Goal: Task Accomplishment & Management: Manage account settings

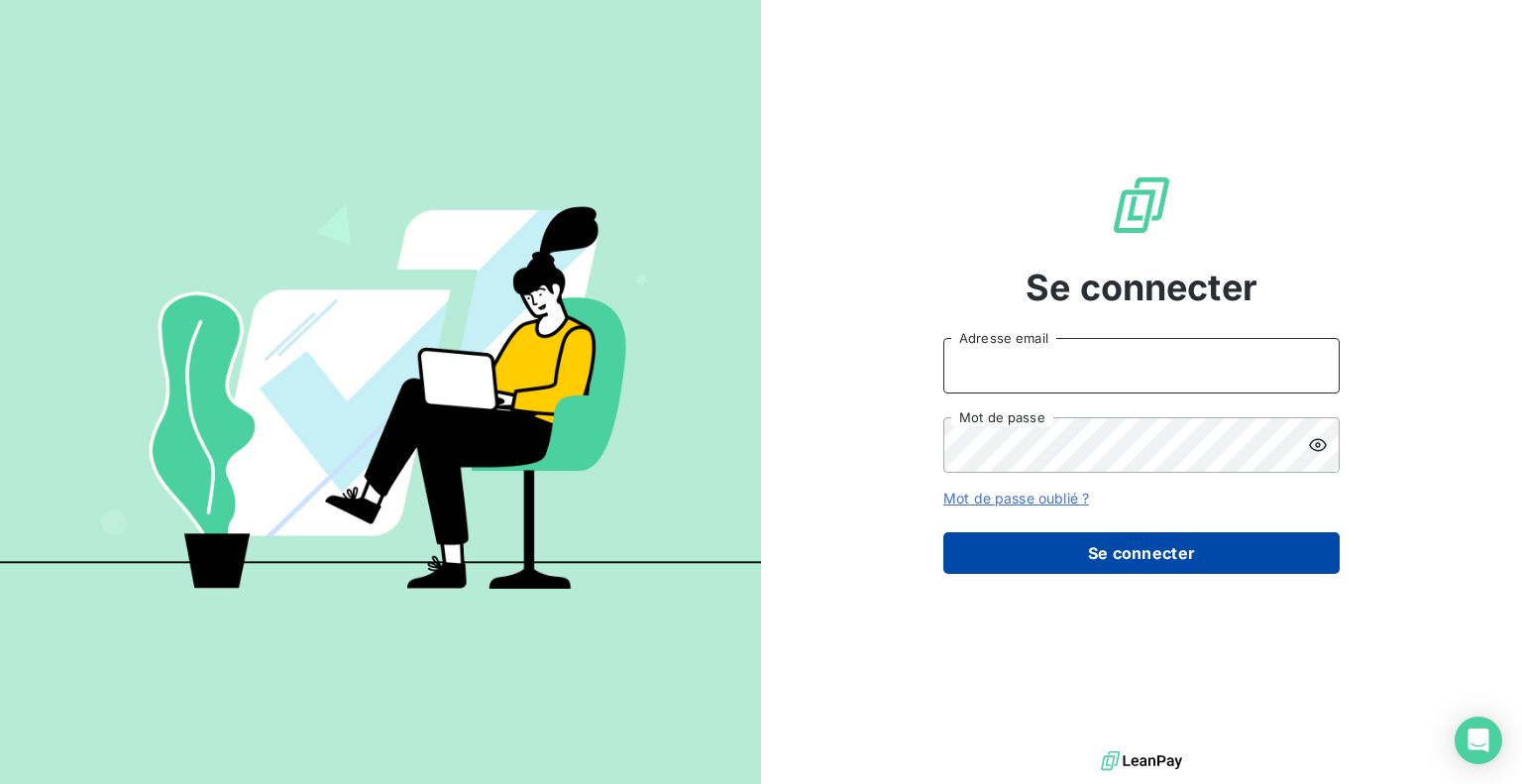
type input "[EMAIL_ADDRESS][DOMAIN_NAME]"
click at [1172, 548] on button "Se connecter" at bounding box center [1142, 553] width 397 height 42
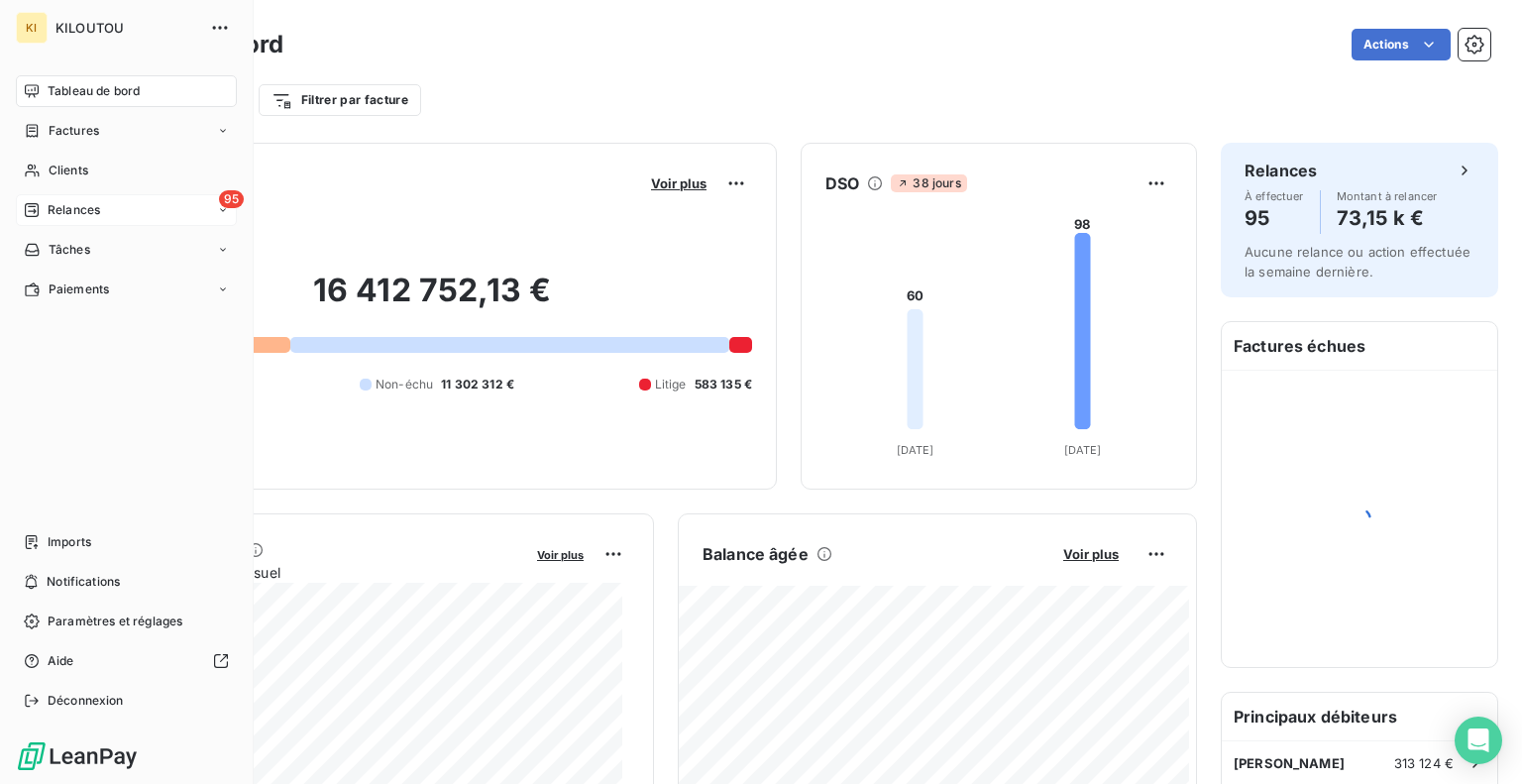
click at [36, 204] on icon at bounding box center [32, 210] width 14 height 14
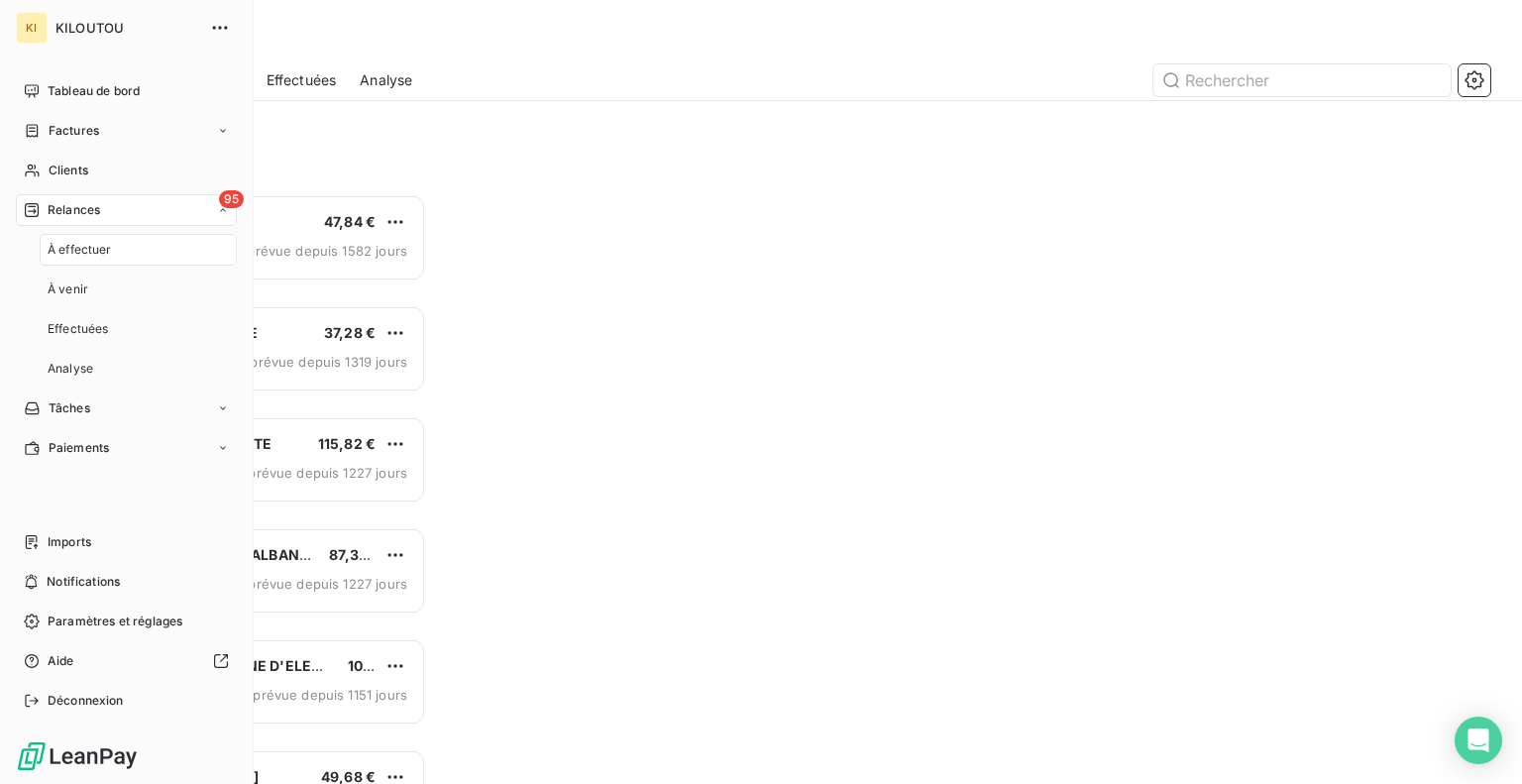
scroll to position [575, 315]
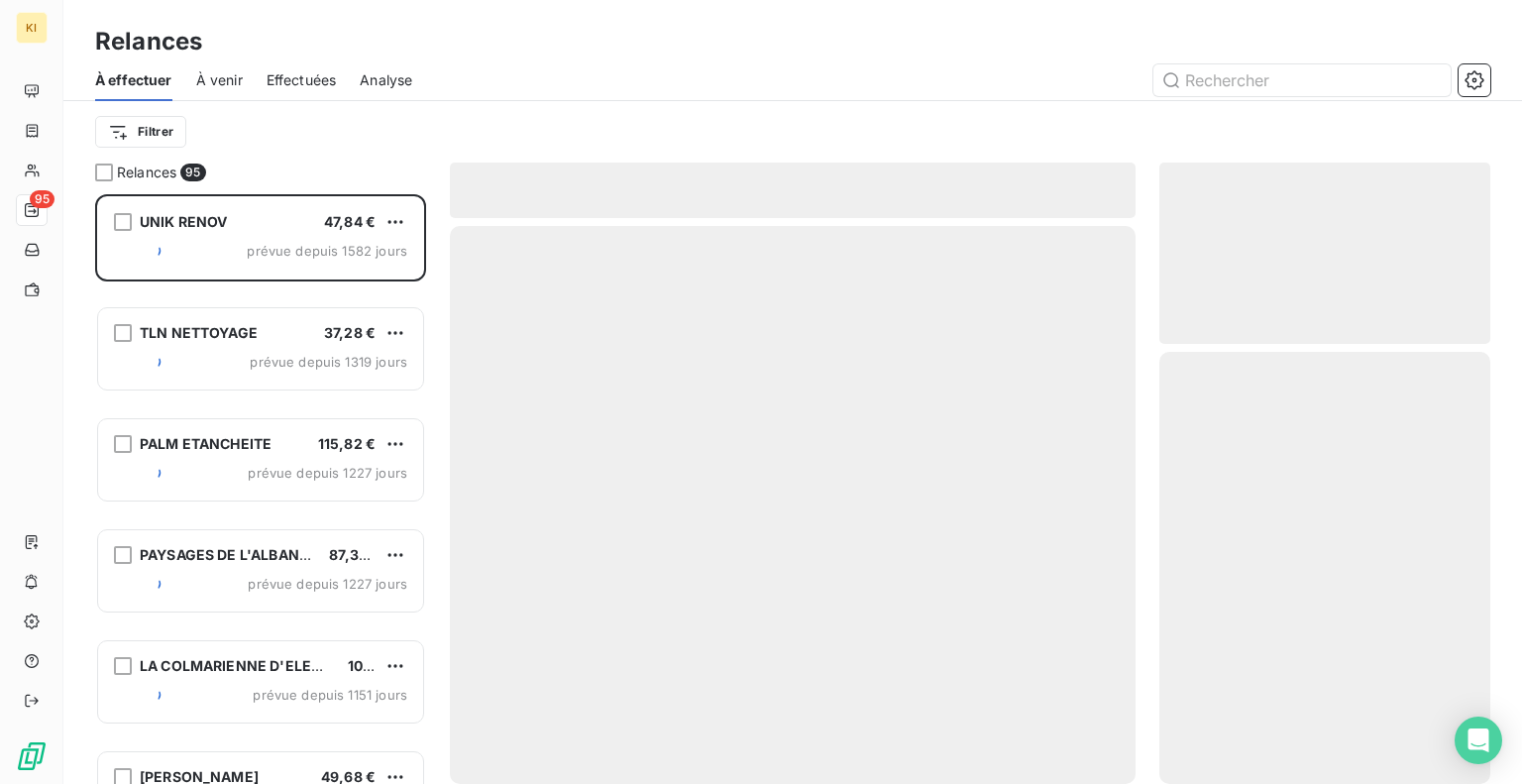
click at [322, 83] on span "Effectuées" at bounding box center [301, 80] width 70 height 20
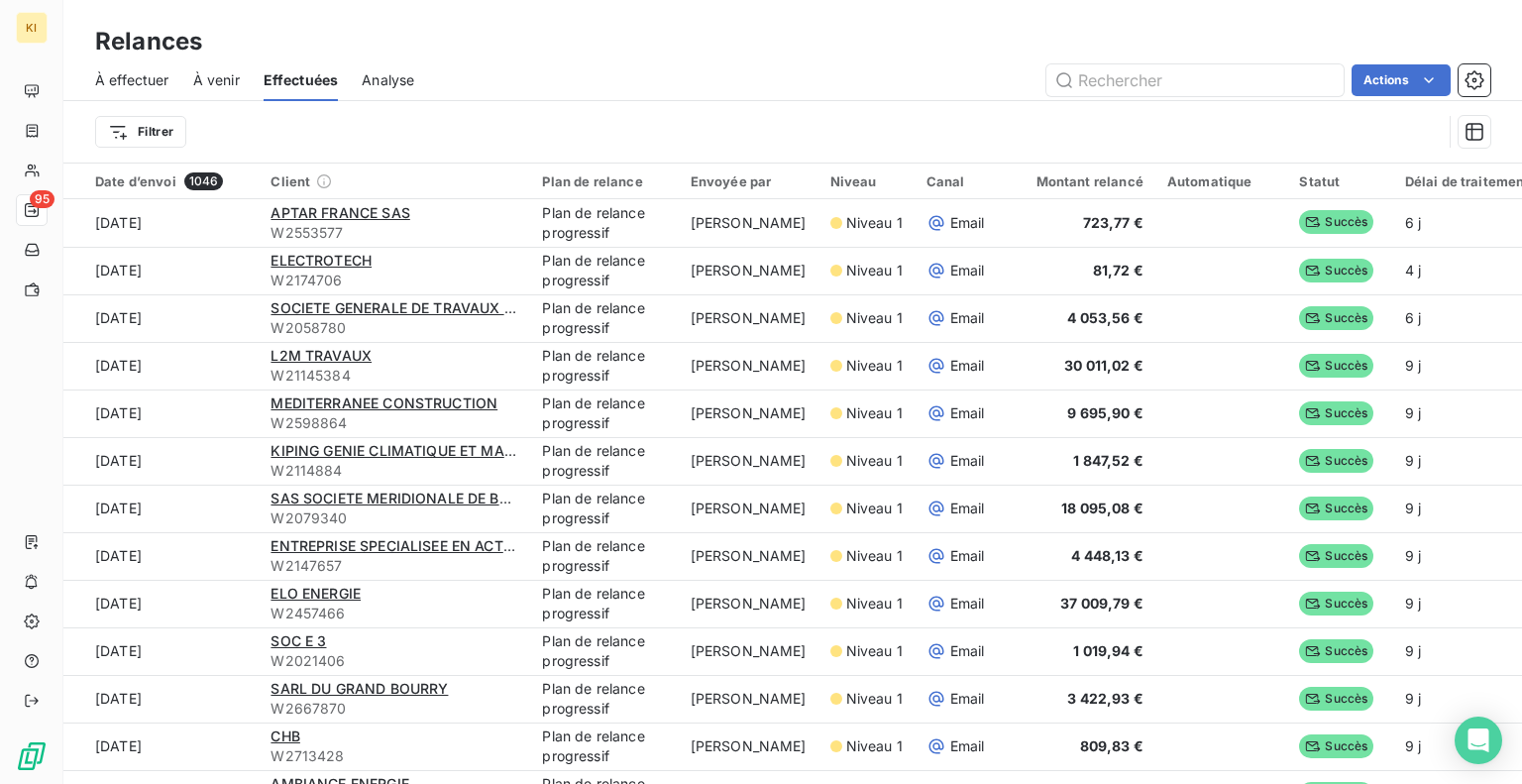
click at [119, 78] on span "À effectuer" at bounding box center [132, 80] width 74 height 20
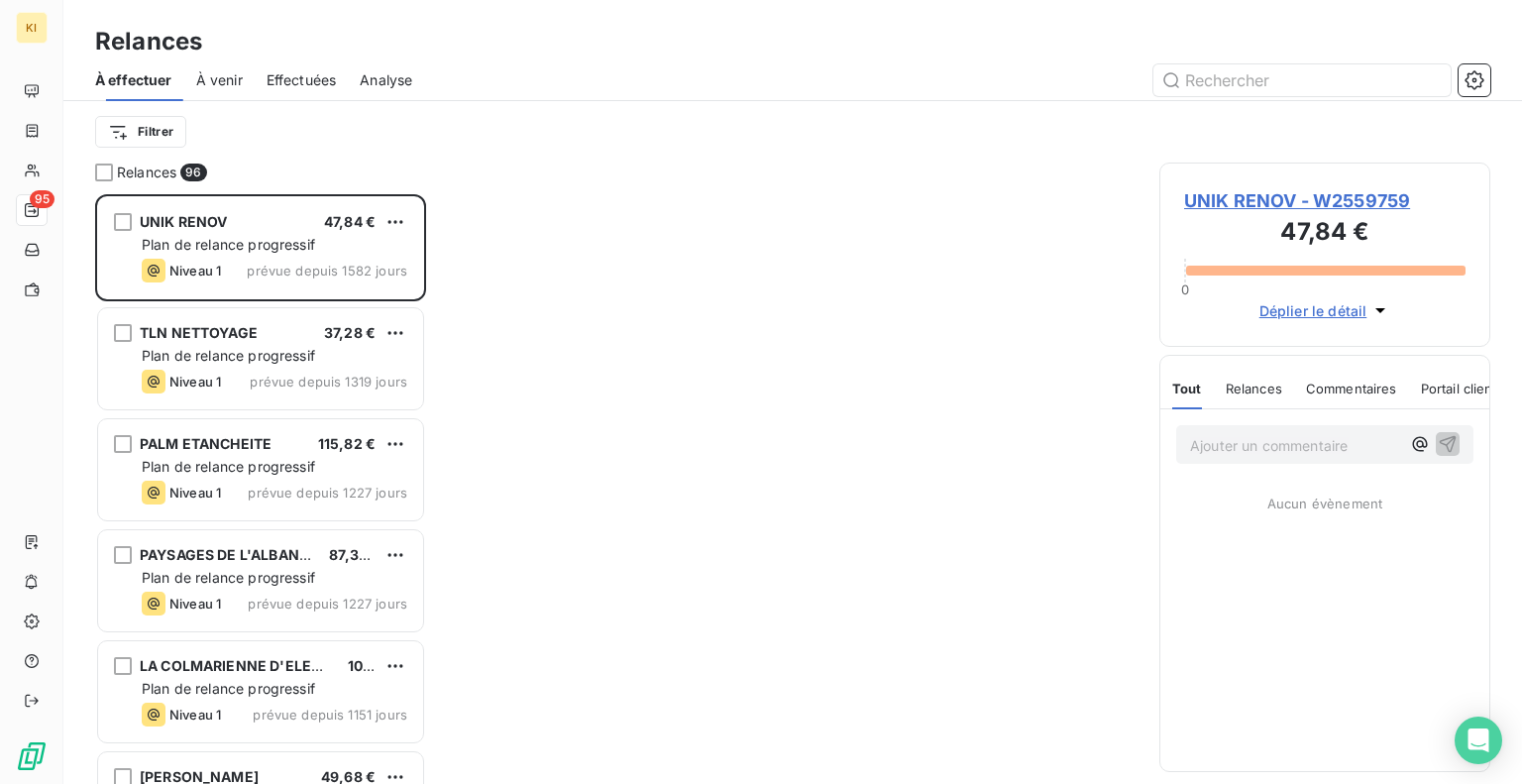
scroll to position [575, 315]
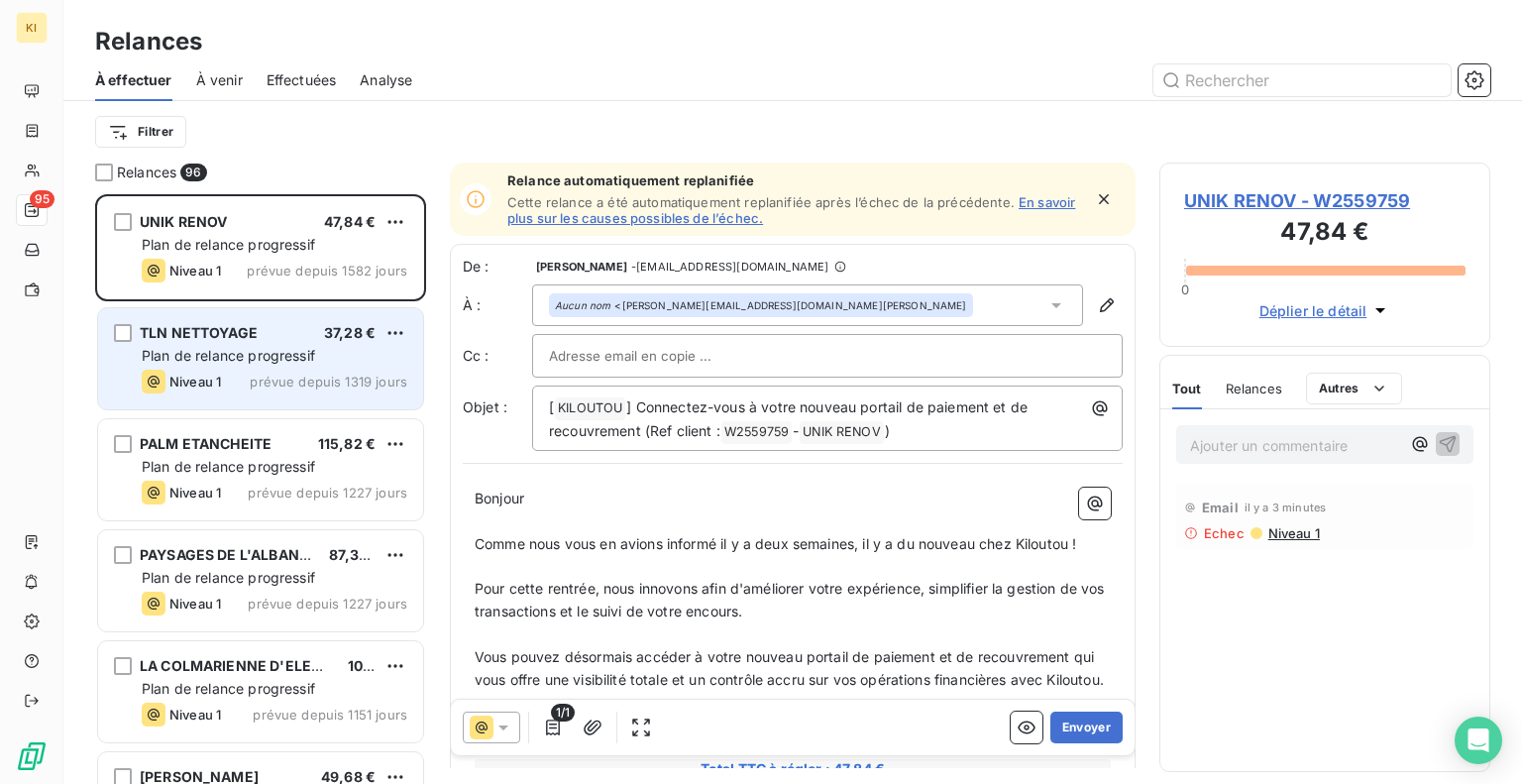
click at [216, 348] on span "Plan de relance progressif" at bounding box center [228, 355] width 174 height 17
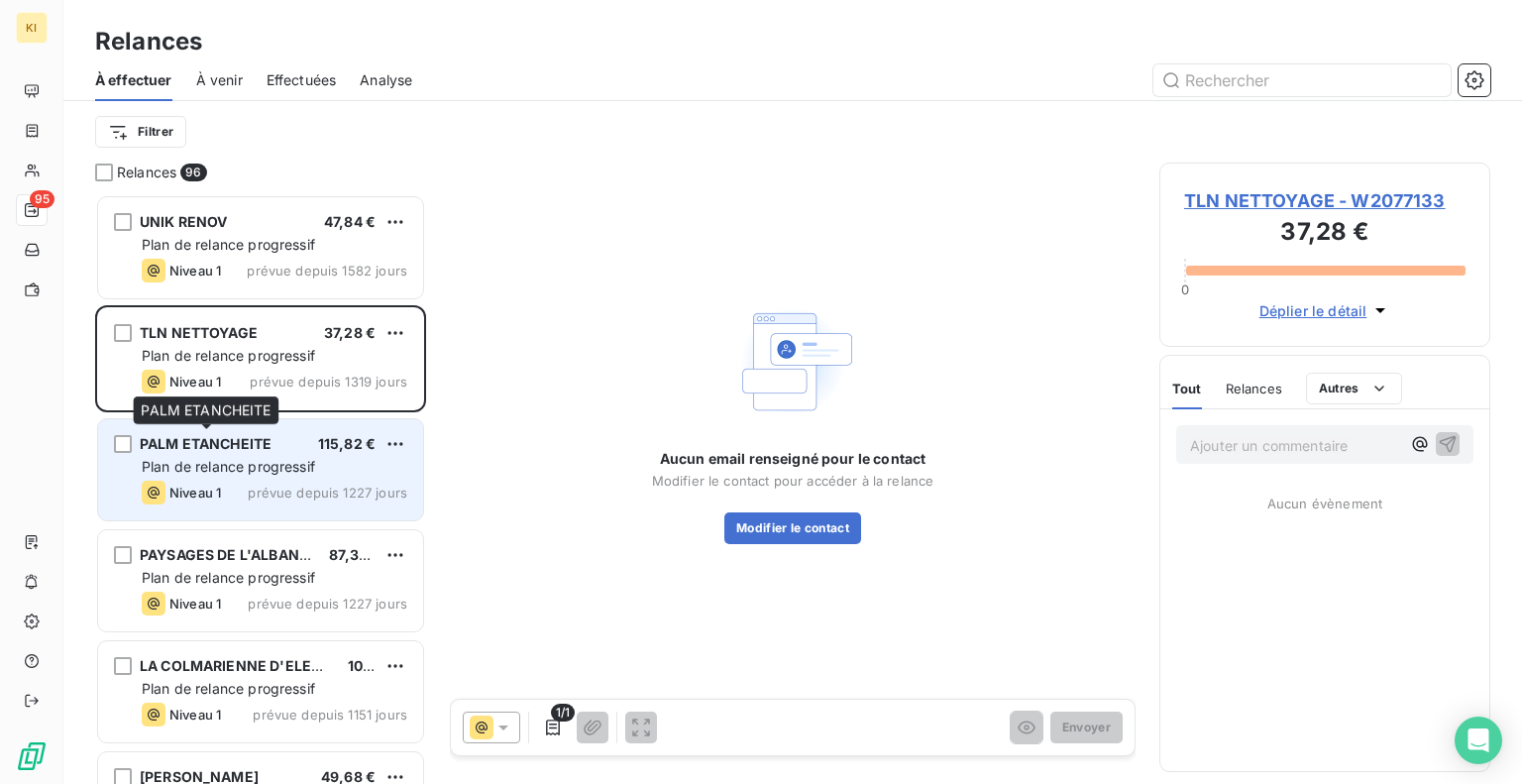
click at [223, 440] on span "PALM ETANCHEITE" at bounding box center [205, 443] width 132 height 17
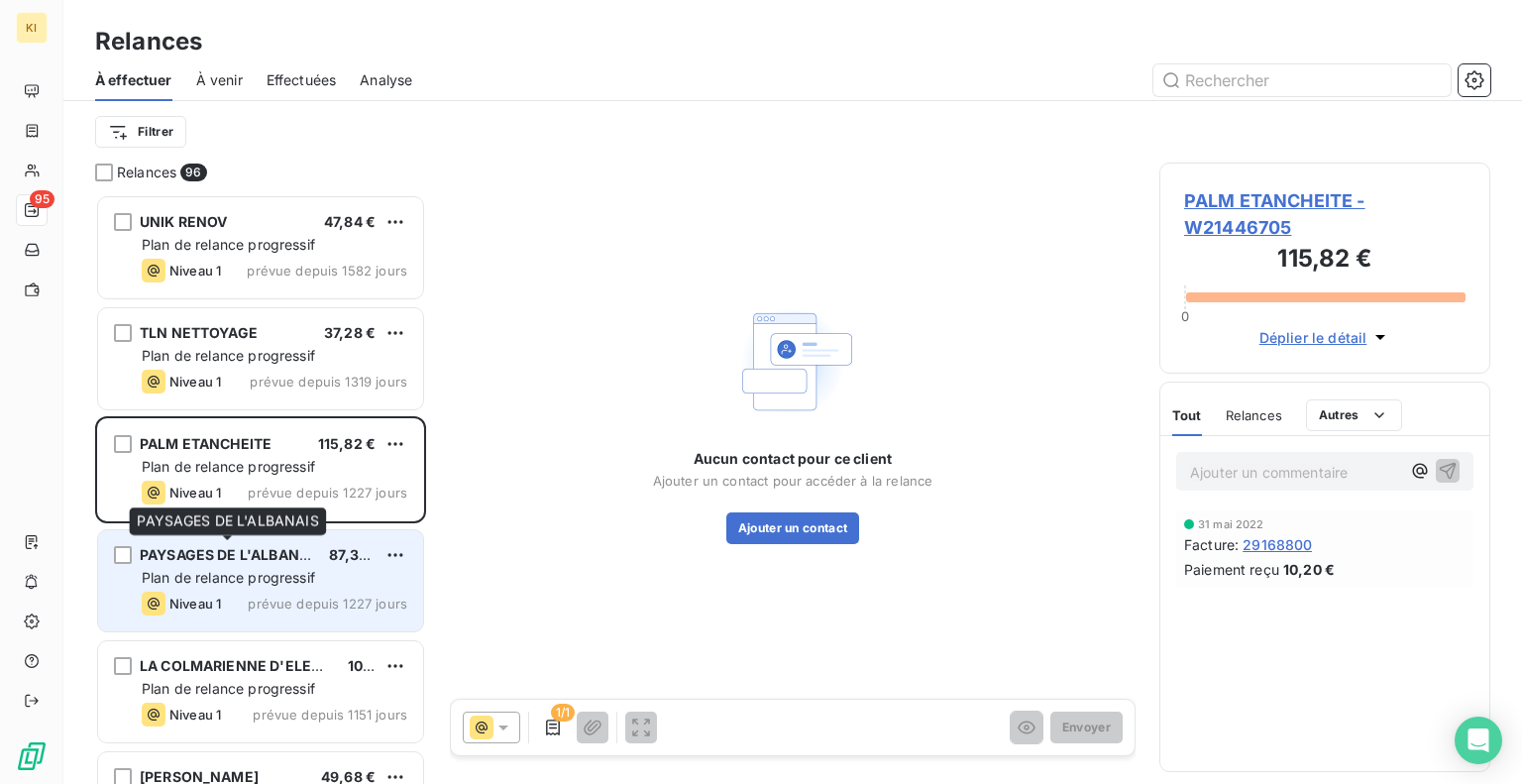
click at [240, 564] on div "PAYSAGES DE L'ALBANAIS" at bounding box center [226, 555] width 174 height 20
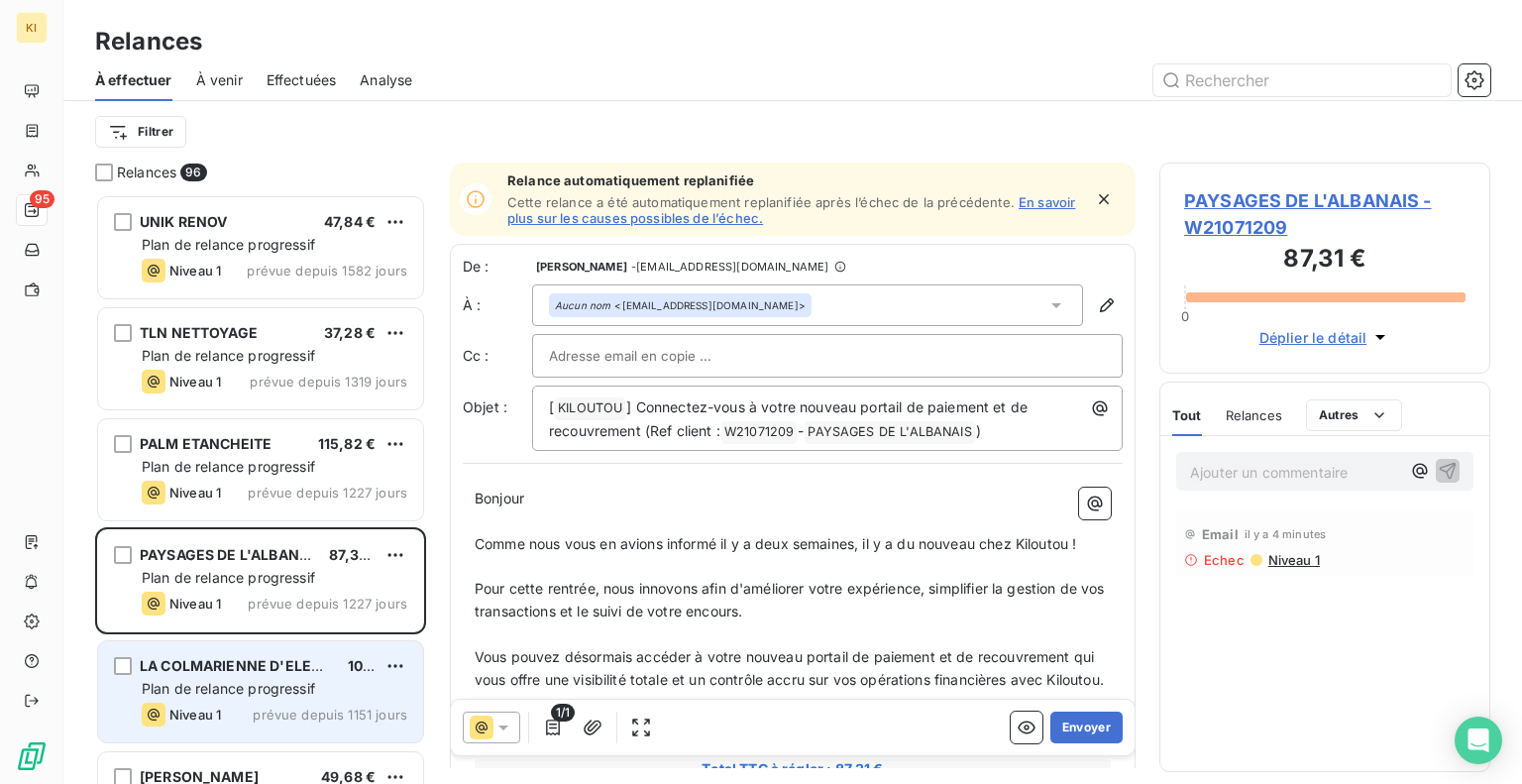
click at [287, 705] on div "Niveau 1 prévue depuis 1151 jours" at bounding box center [275, 715] width 266 height 24
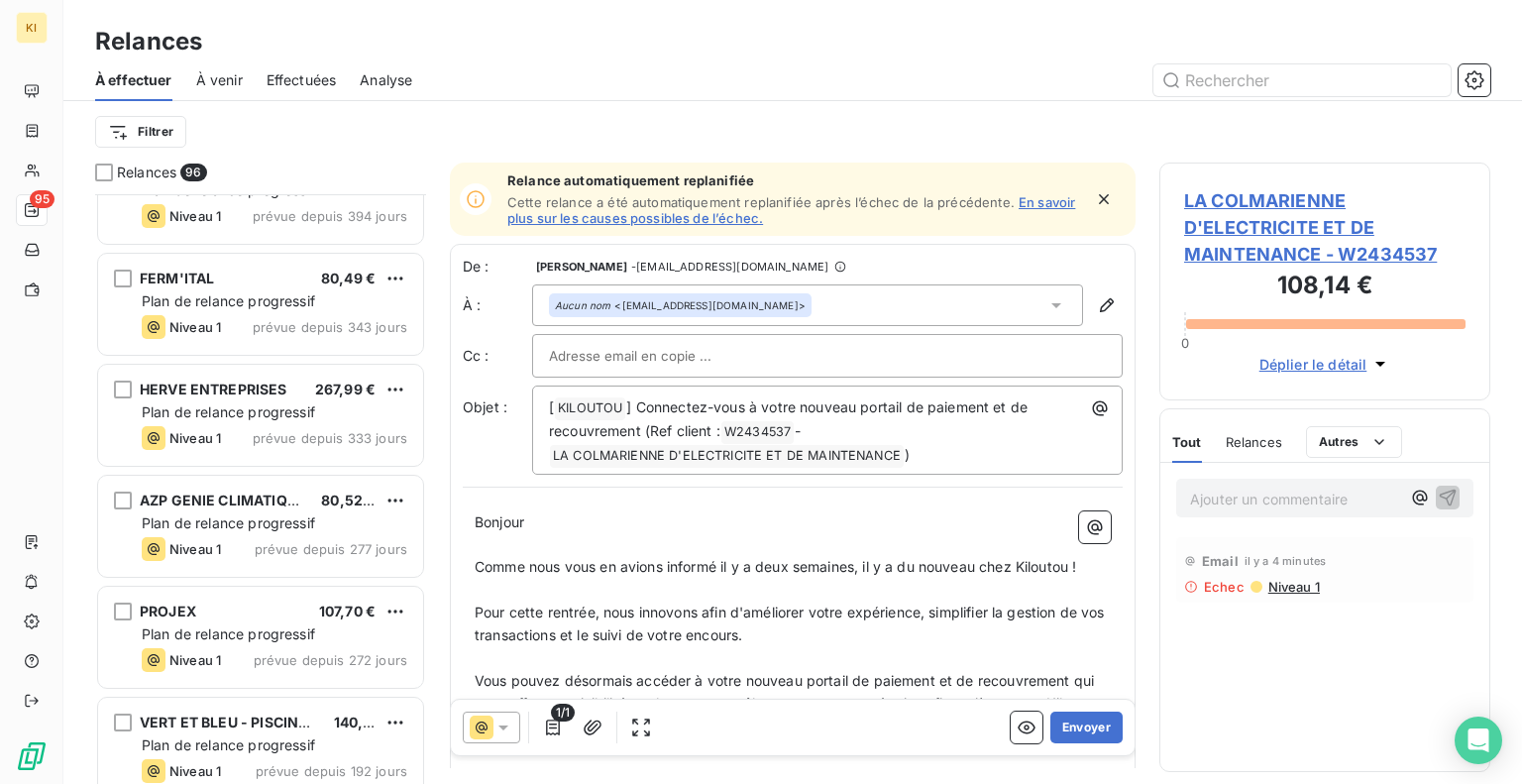
scroll to position [3051, 0]
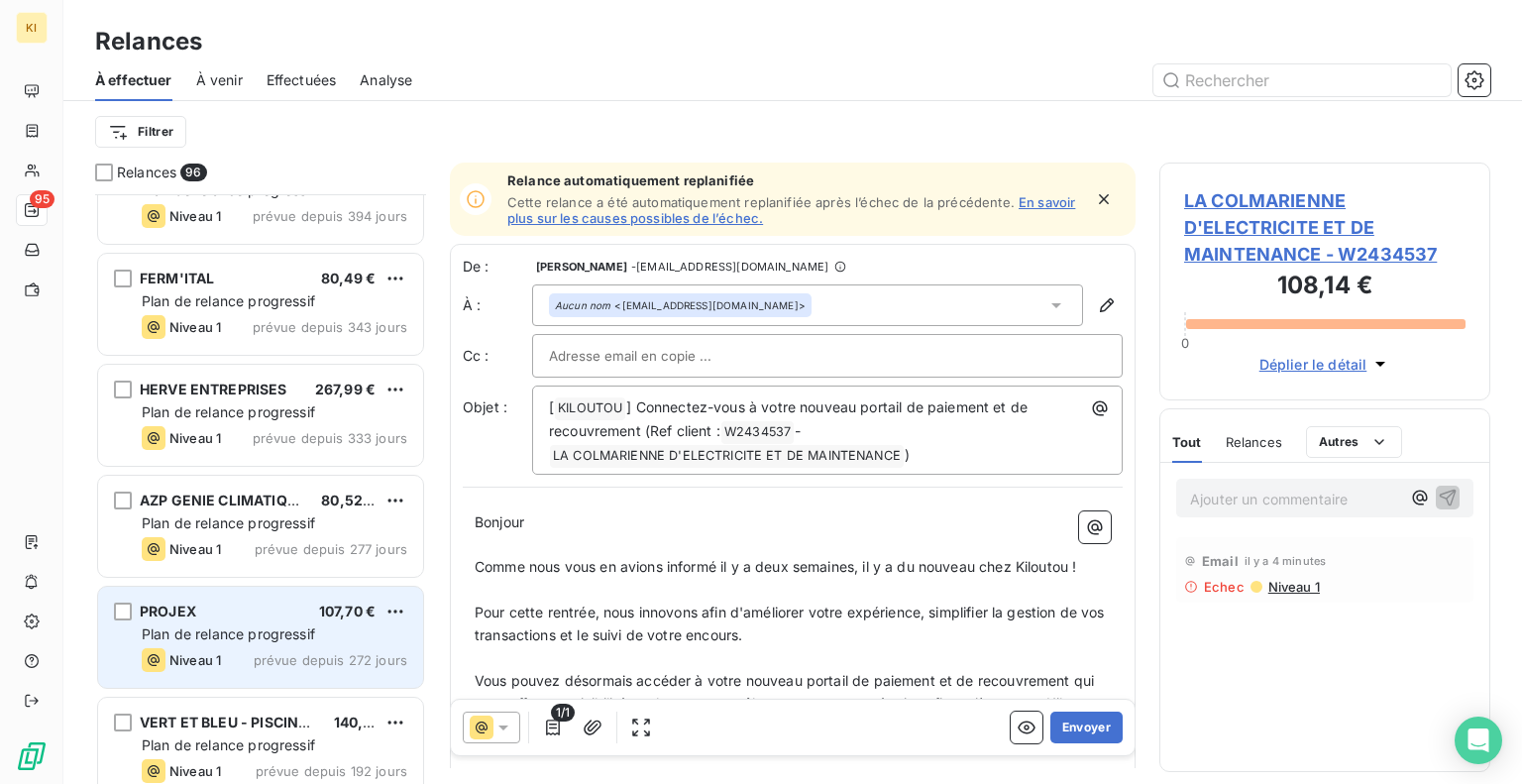
click at [214, 654] on span "Niveau 1" at bounding box center [195, 660] width 52 height 16
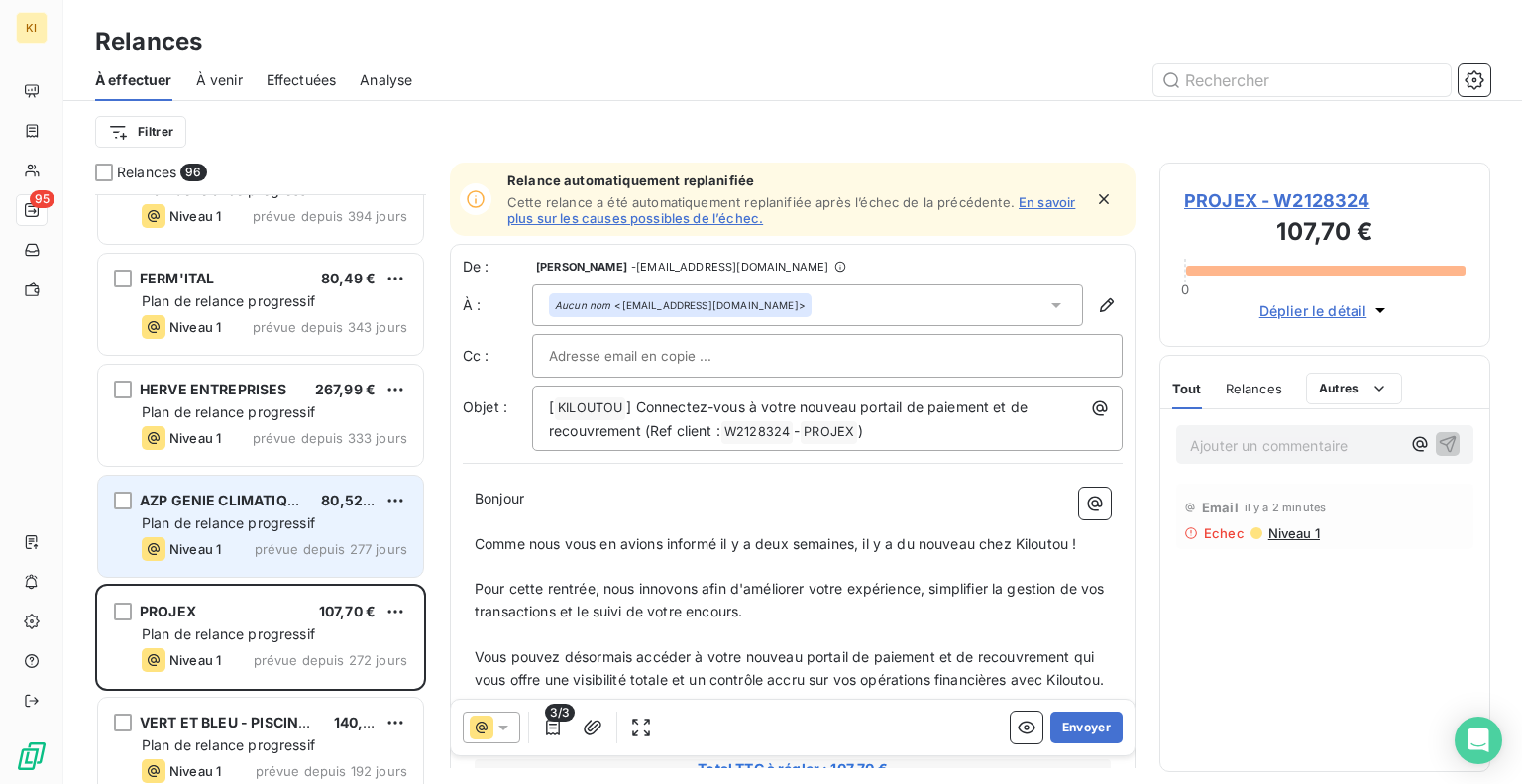
click at [190, 521] on span "Plan de relance progressif" at bounding box center [228, 522] width 174 height 17
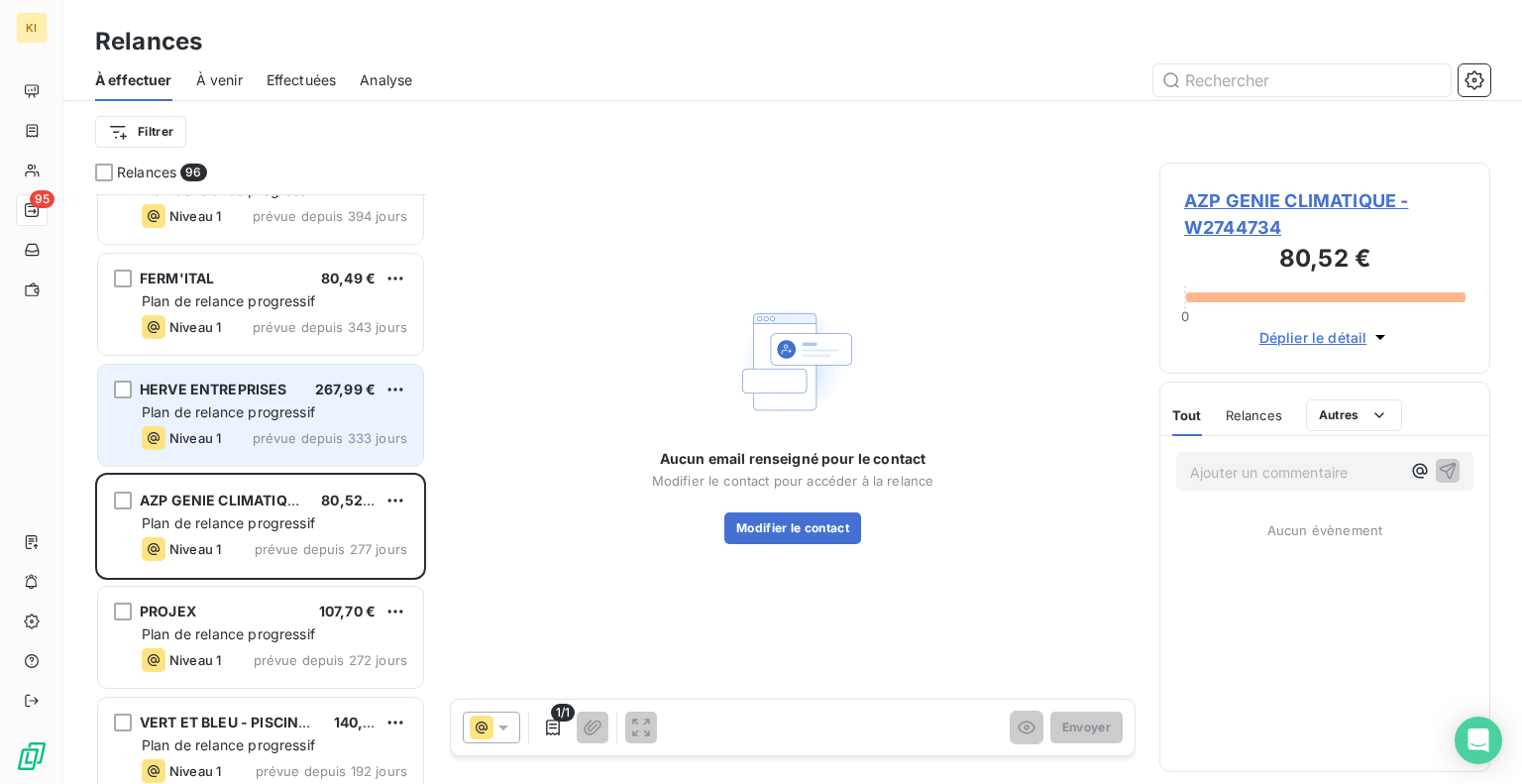
click at [191, 434] on span "Niveau 1" at bounding box center [195, 438] width 52 height 16
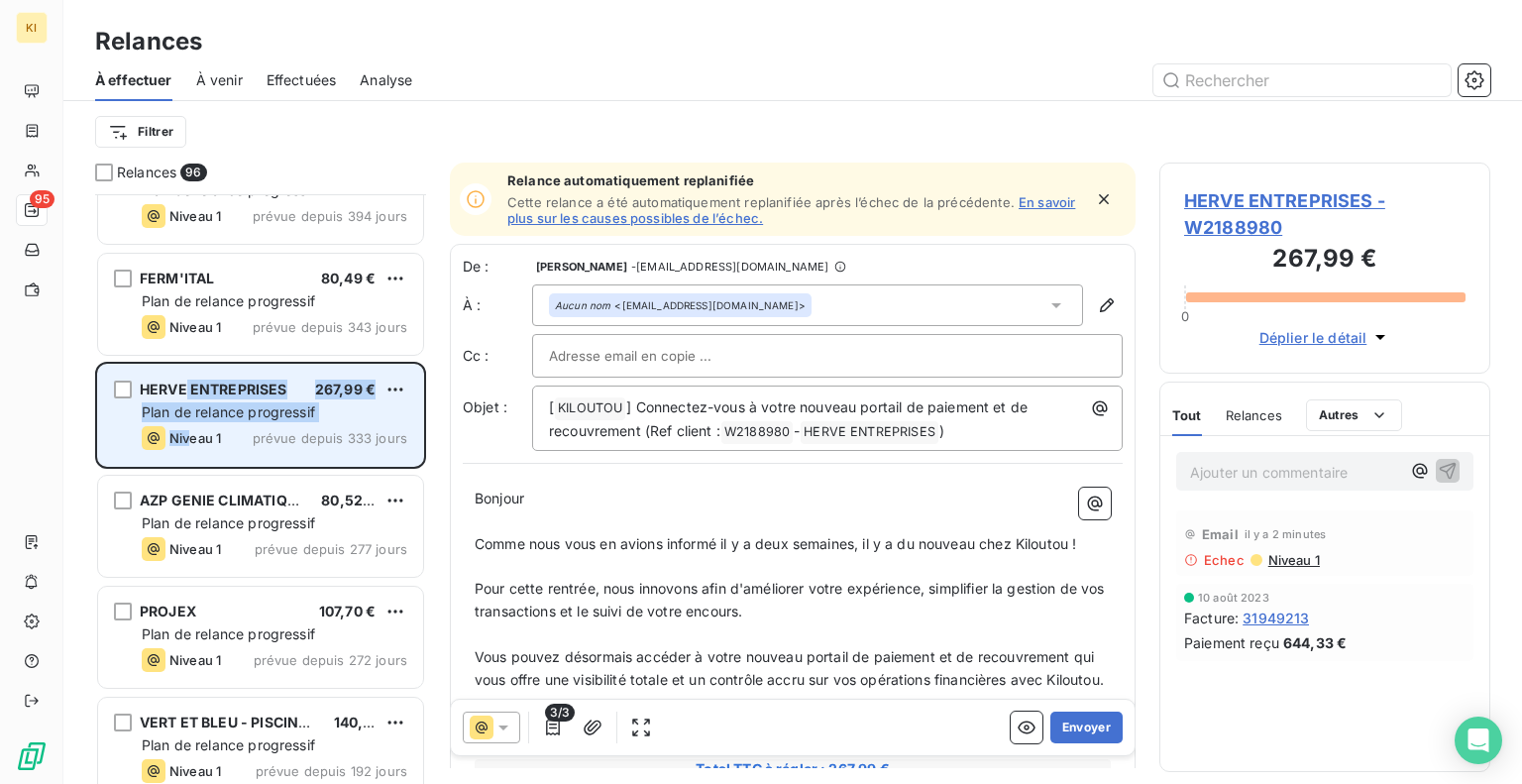
drag, startPoint x: 191, startPoint y: 434, endPoint x: 182, endPoint y: 364, distance: 70.6
click at [182, 365] on div "HERVE ENTREPRISES 267,99 € Plan de relance progressif Niveau 1 prévue depuis 33…" at bounding box center [261, 415] width 325 height 101
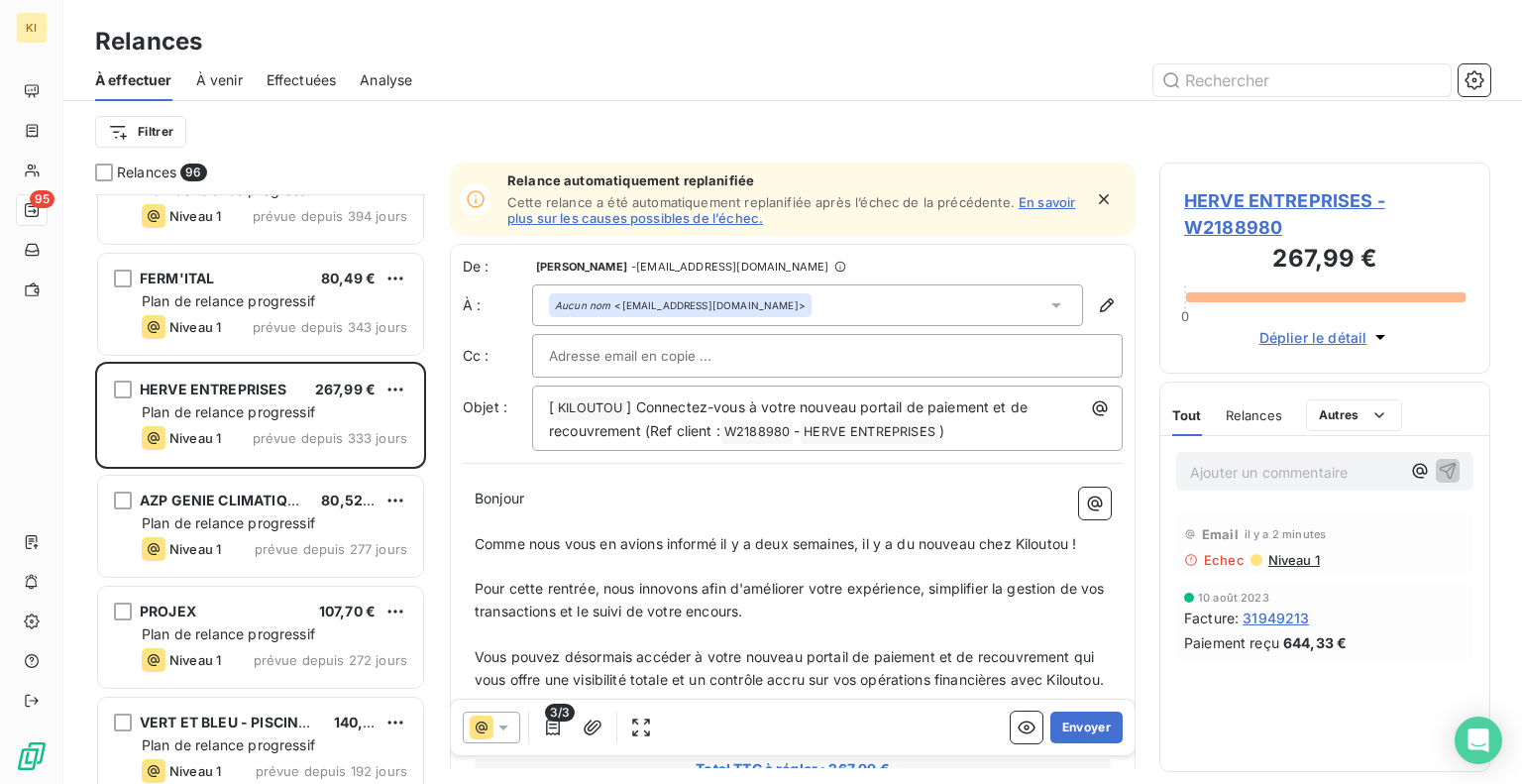
click at [598, 97] on div "À effectuer À venir Effectuées Analyse" at bounding box center [792, 80] width 1459 height 42
click at [222, 27] on div "Relances" at bounding box center [792, 42] width 1459 height 36
click at [298, 76] on span "Effectuées" at bounding box center [301, 80] width 70 height 20
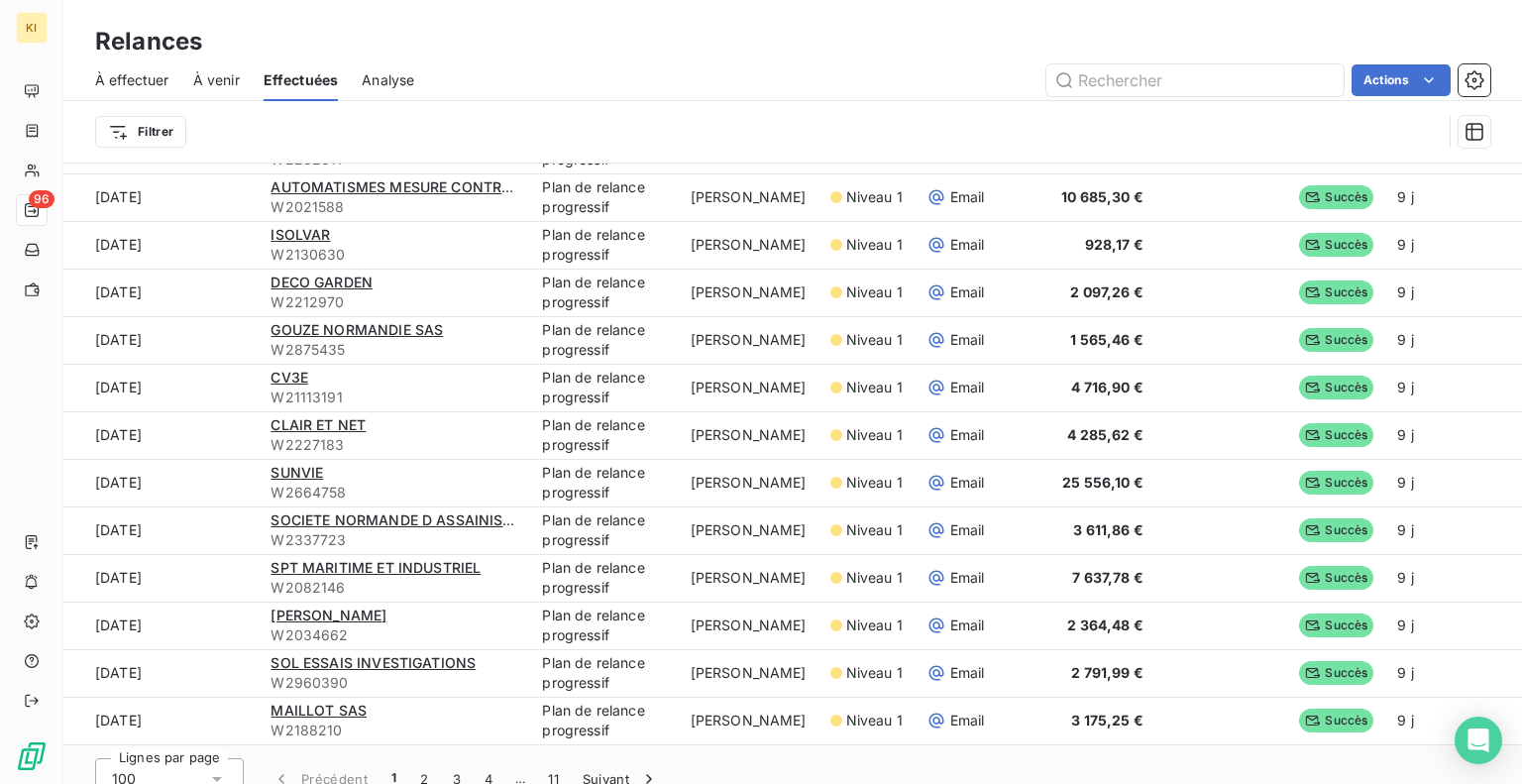
scroll to position [67, 0]
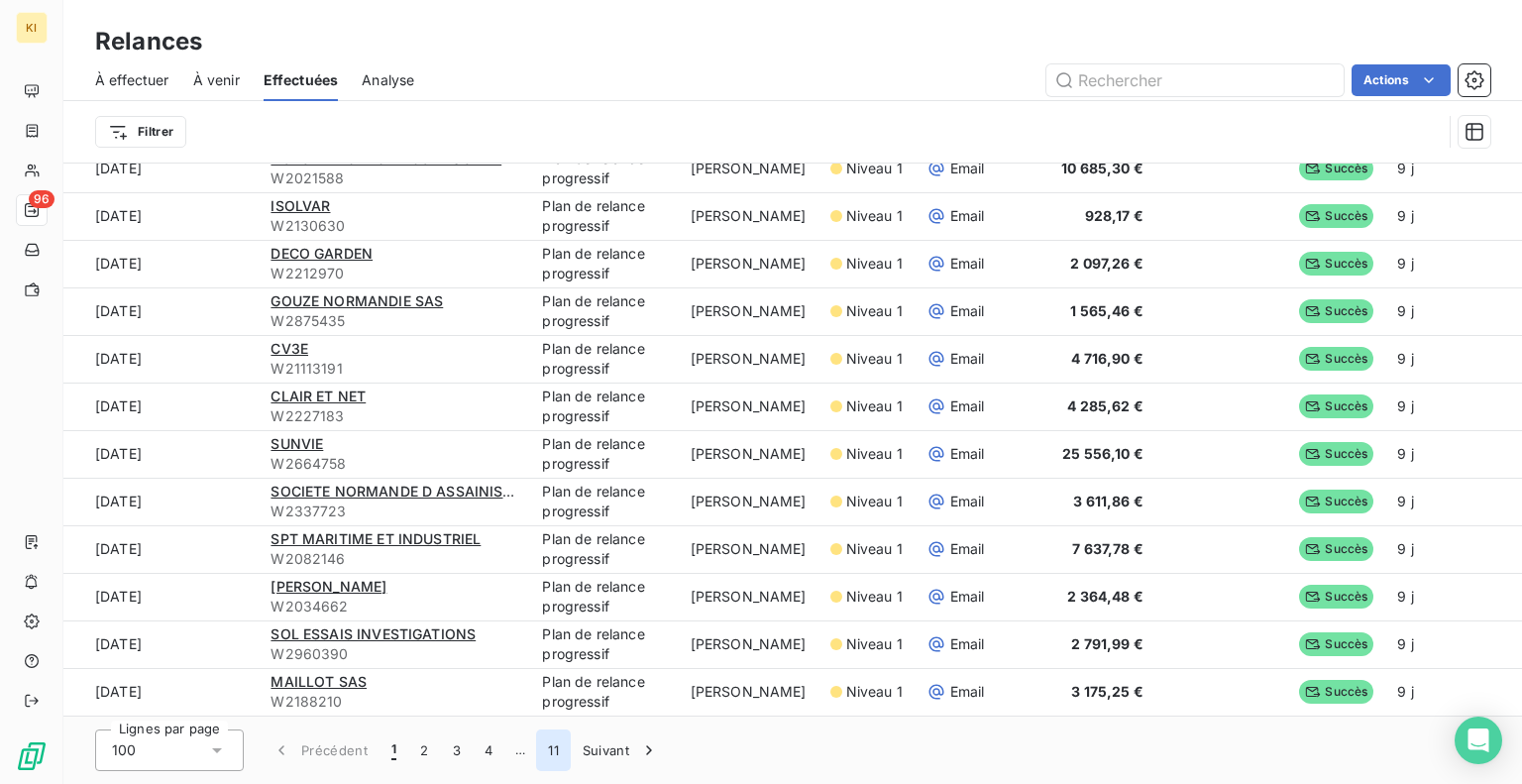
click at [544, 749] on button "11" at bounding box center [553, 750] width 35 height 42
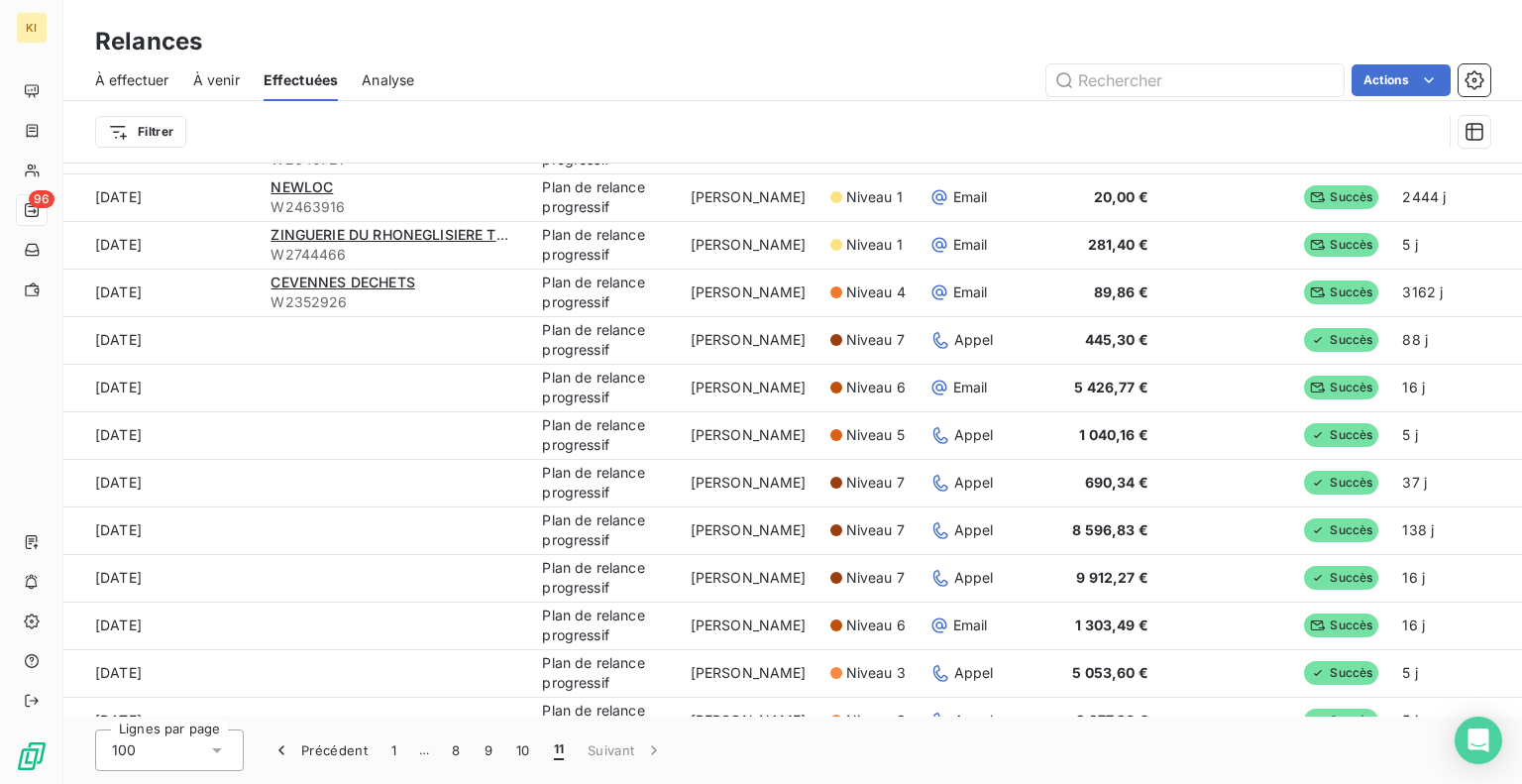
scroll to position [486, 0]
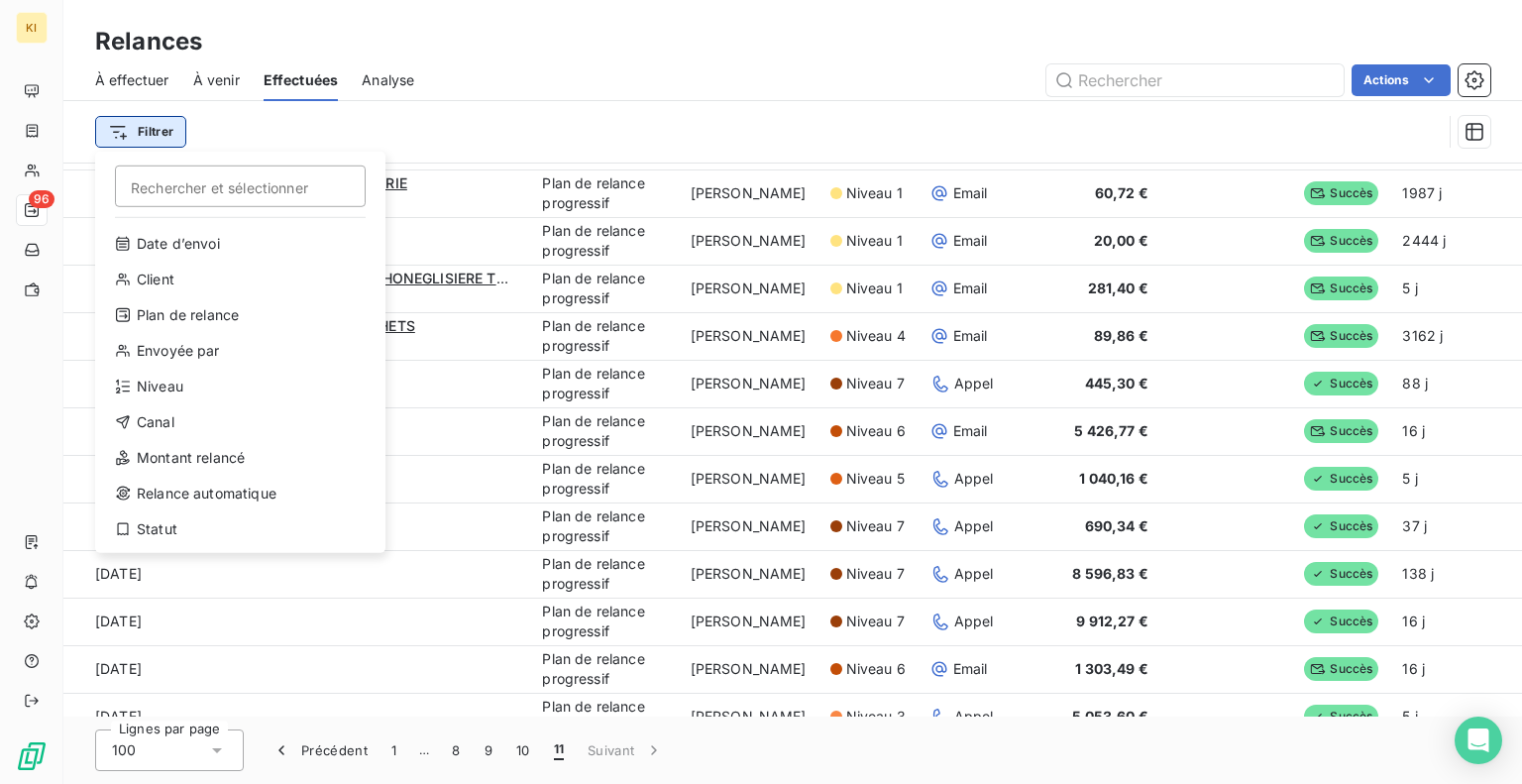
click at [155, 137] on html "KI 96 Relances À effectuer À venir Effectuées Analyse Actions Filtrer Recherche…" at bounding box center [761, 392] width 1522 height 784
click at [136, 338] on div "Envoyée par" at bounding box center [240, 351] width 275 height 32
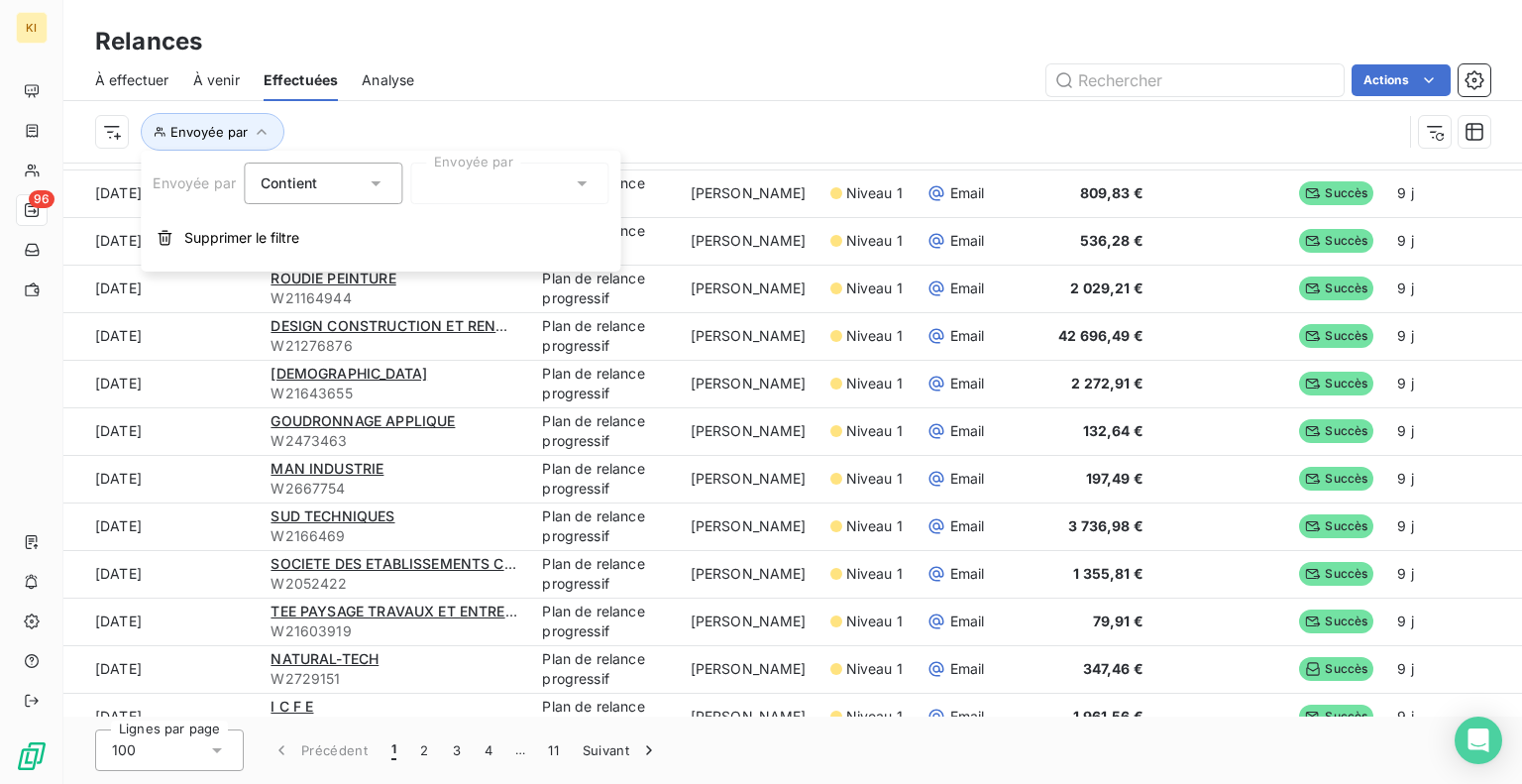
click at [576, 181] on icon at bounding box center [582, 183] width 20 height 20
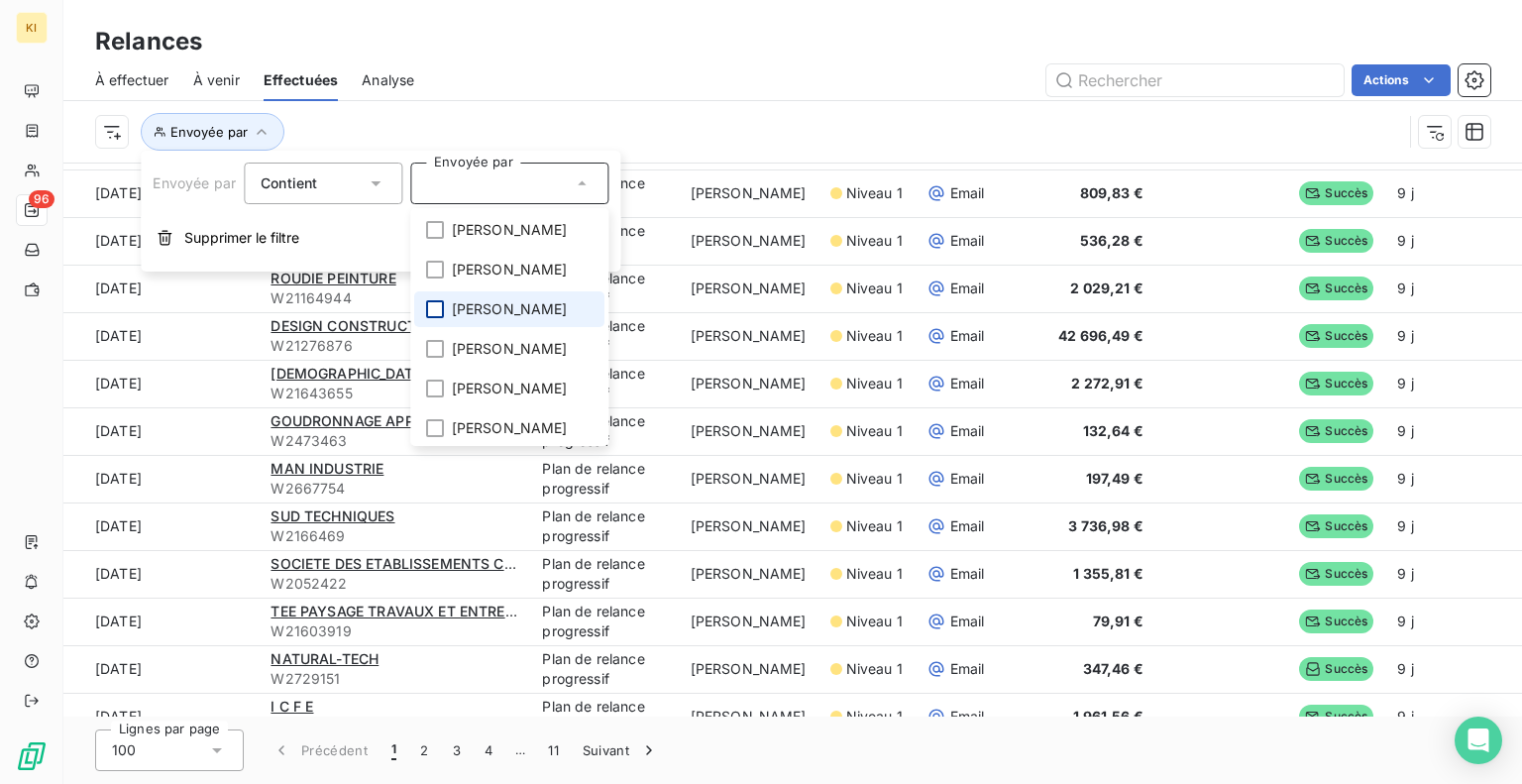
click at [428, 318] on div at bounding box center [435, 309] width 18 height 18
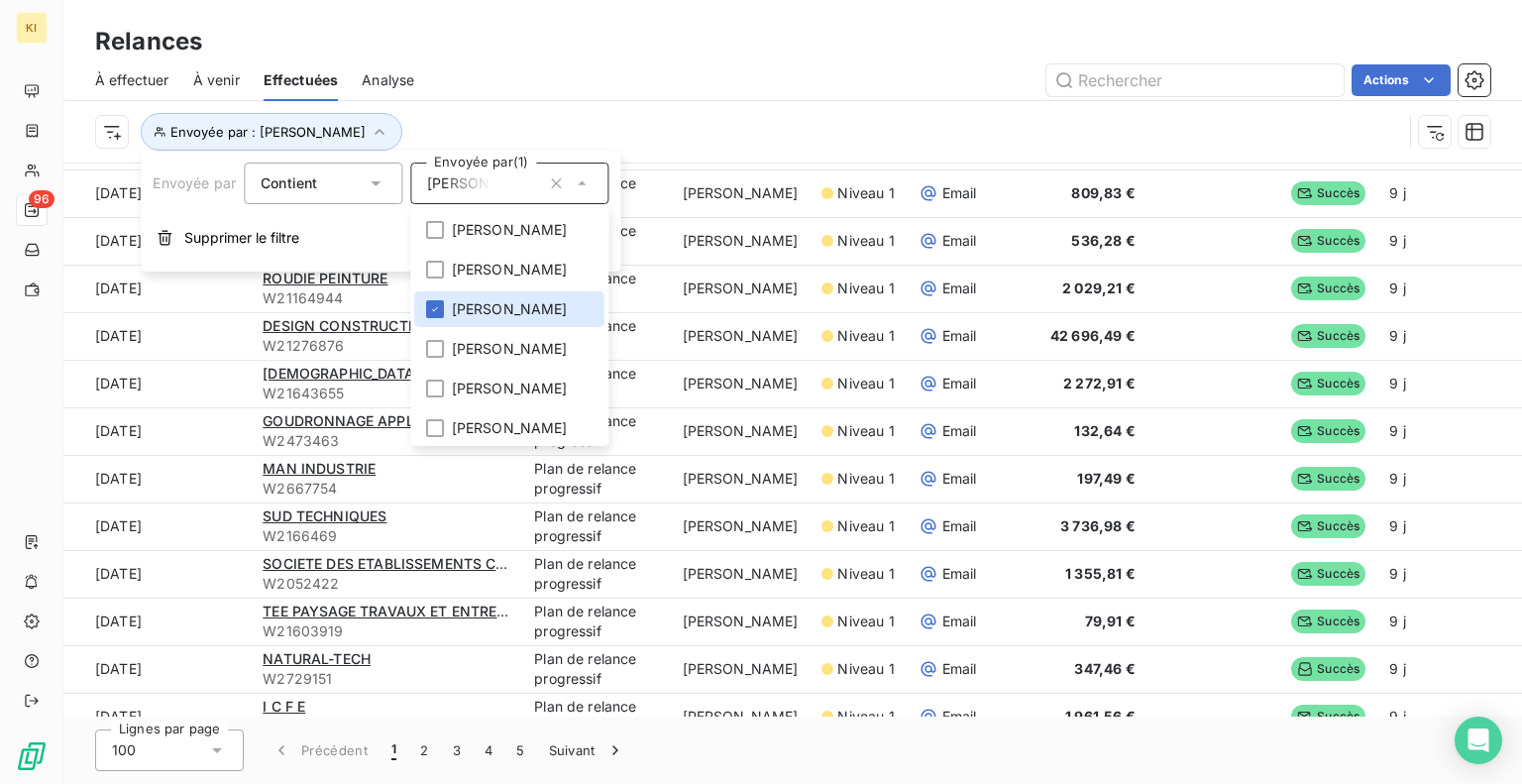
click at [383, 208] on div "Envoyée par Contient Envoyée par (1) [PERSON_NAME] [PERSON_NAME] [PERSON_NAME] …" at bounding box center [381, 211] width 480 height 121
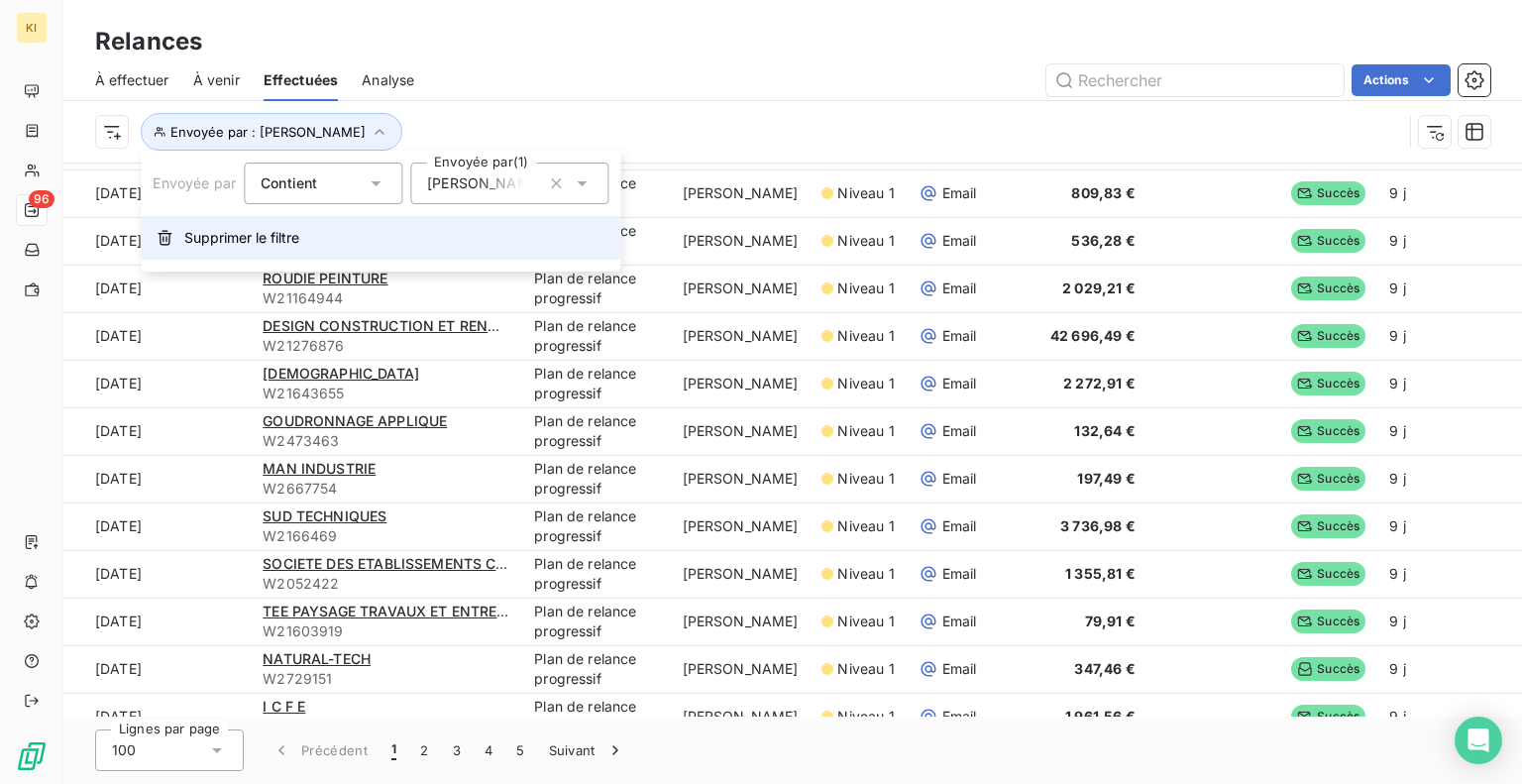
click at [191, 230] on span "Supprimer le filtre" at bounding box center [242, 238] width 115 height 20
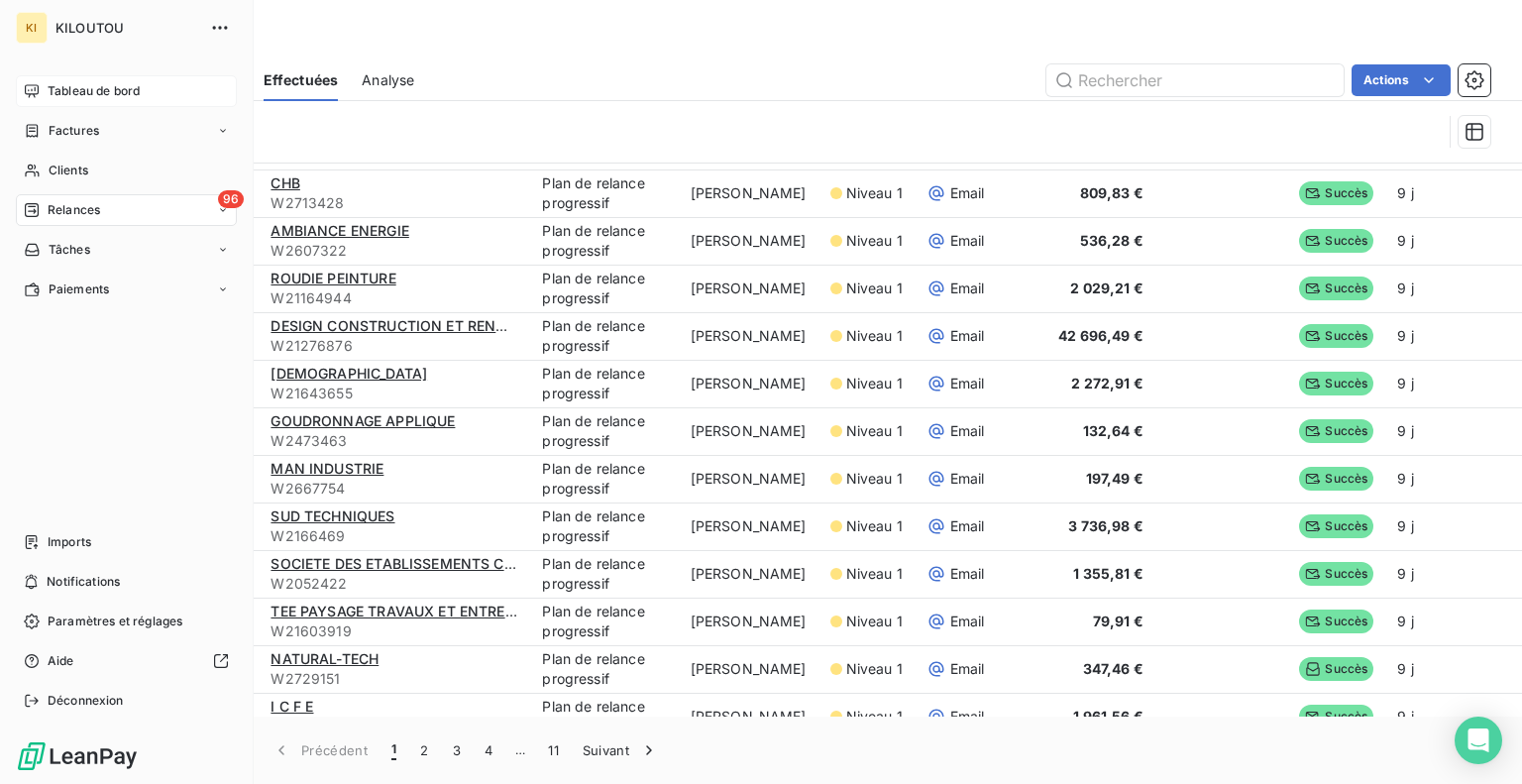
click at [28, 88] on icon at bounding box center [32, 91] width 16 height 16
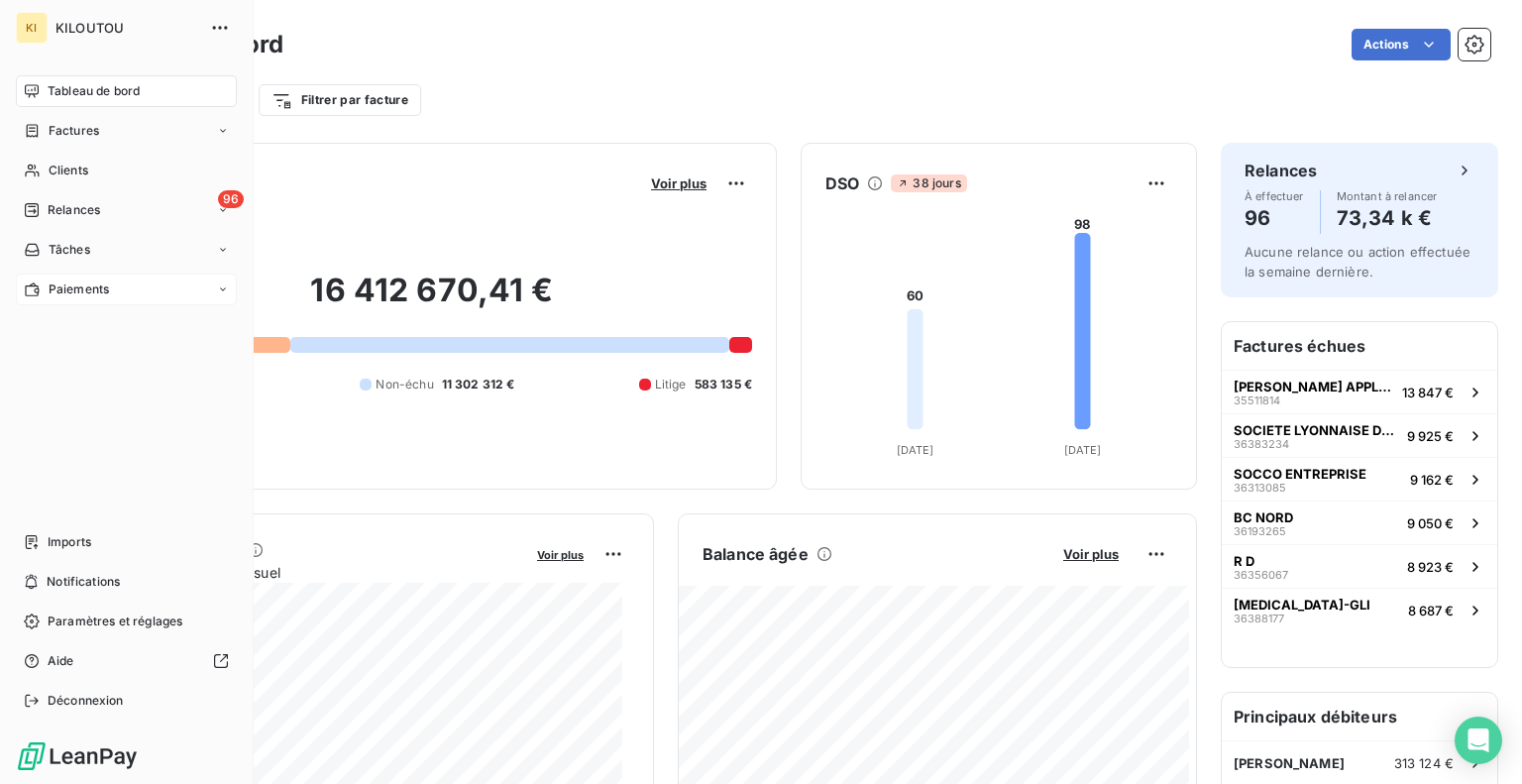
click at [59, 290] on span "Paiements" at bounding box center [78, 289] width 60 height 18
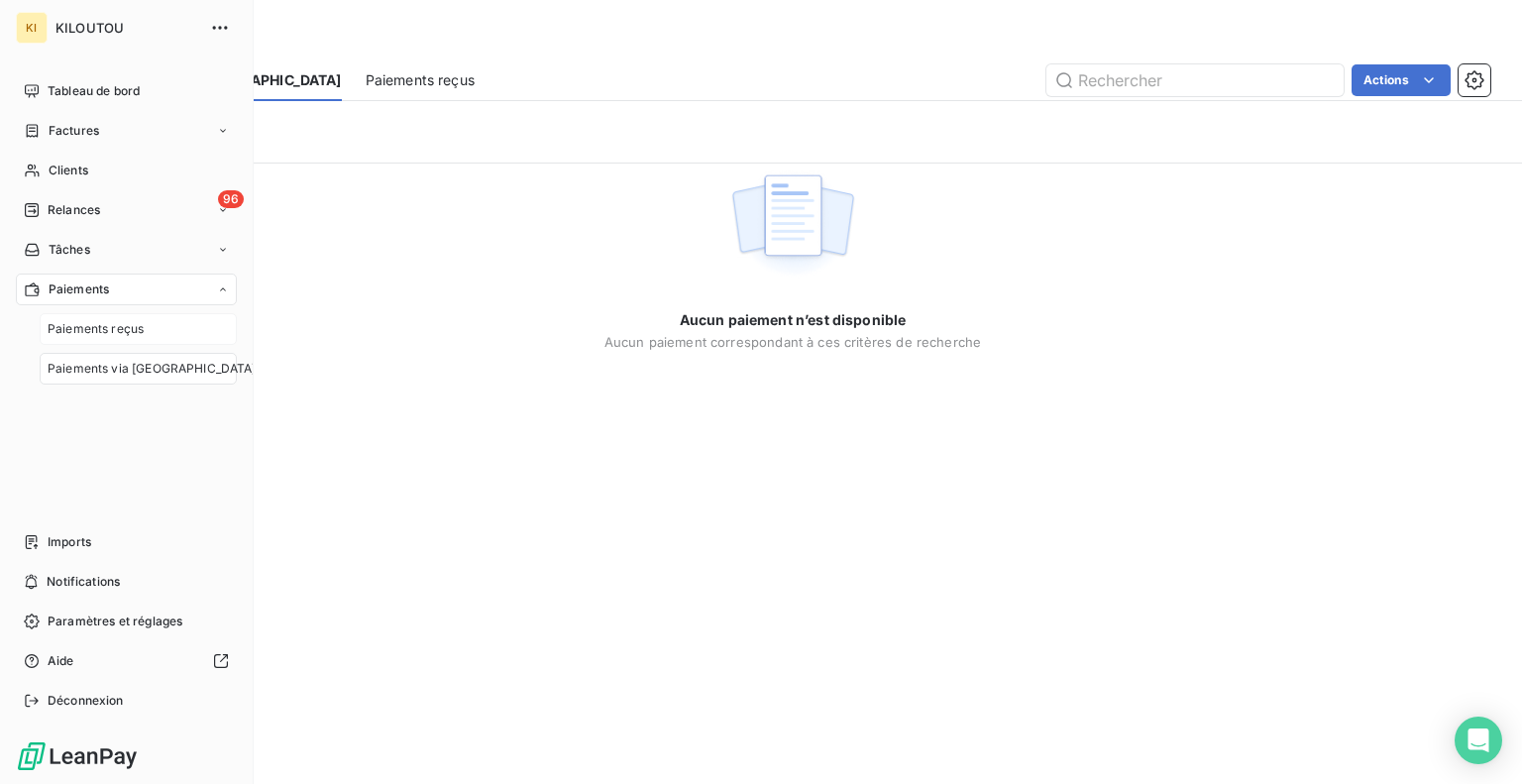
click at [59, 328] on span "Paiements reçus" at bounding box center [95, 329] width 96 height 18
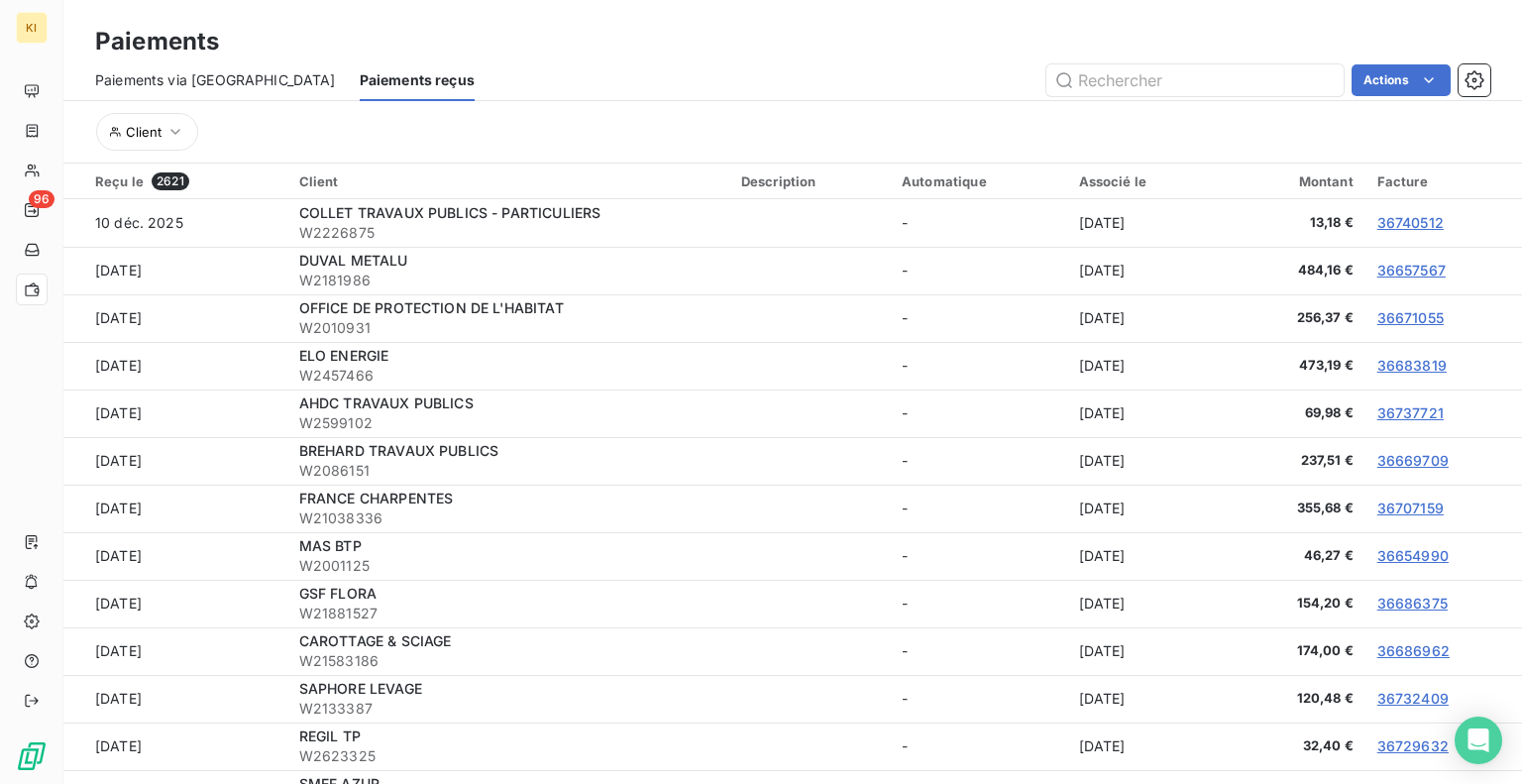
click at [163, 70] on span "Paiements via [GEOGRAPHIC_DATA]" at bounding box center [215, 80] width 241 height 20
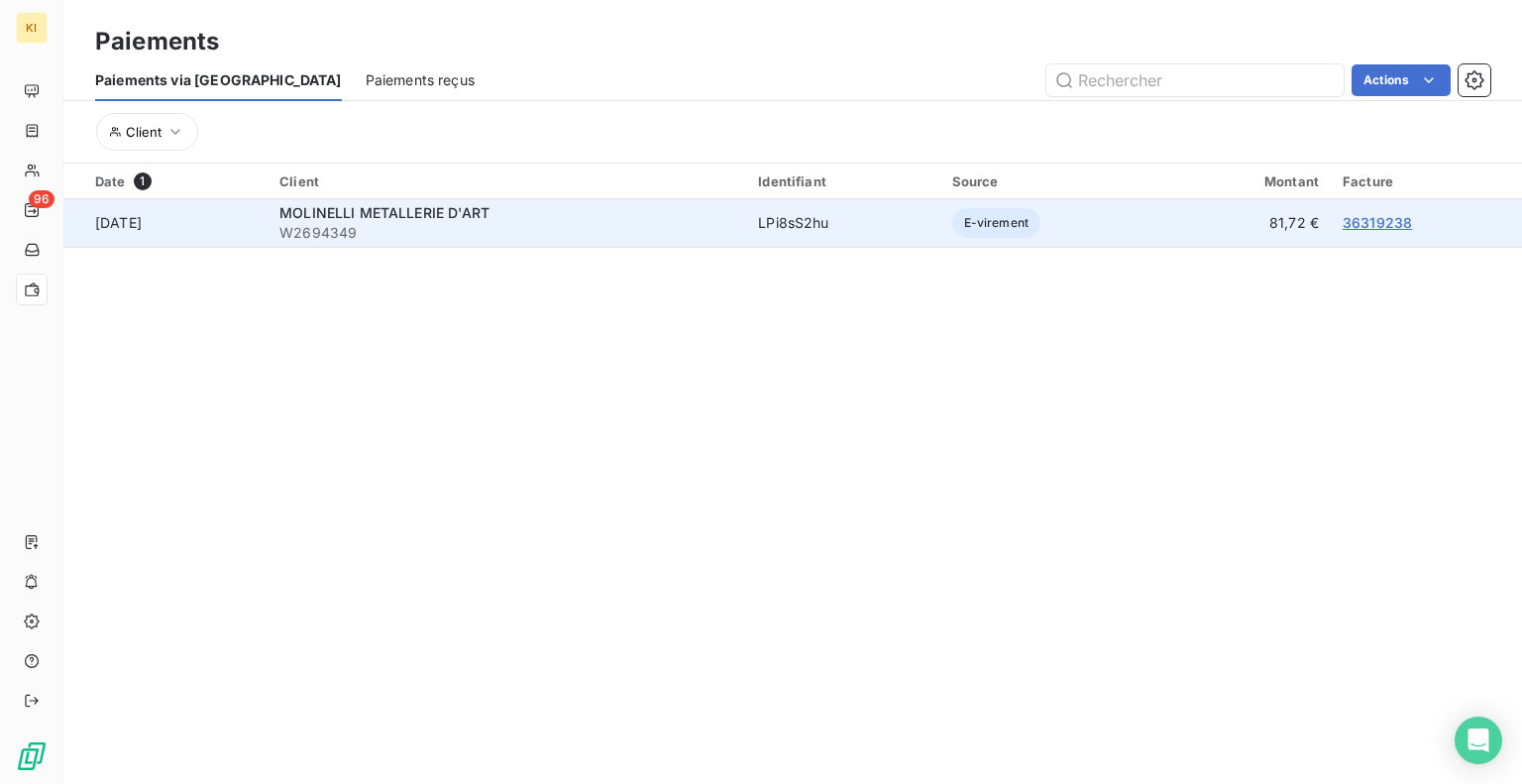
click at [352, 221] on div "MOLINELLI METALLERIE D'ART" at bounding box center [507, 213] width 455 height 20
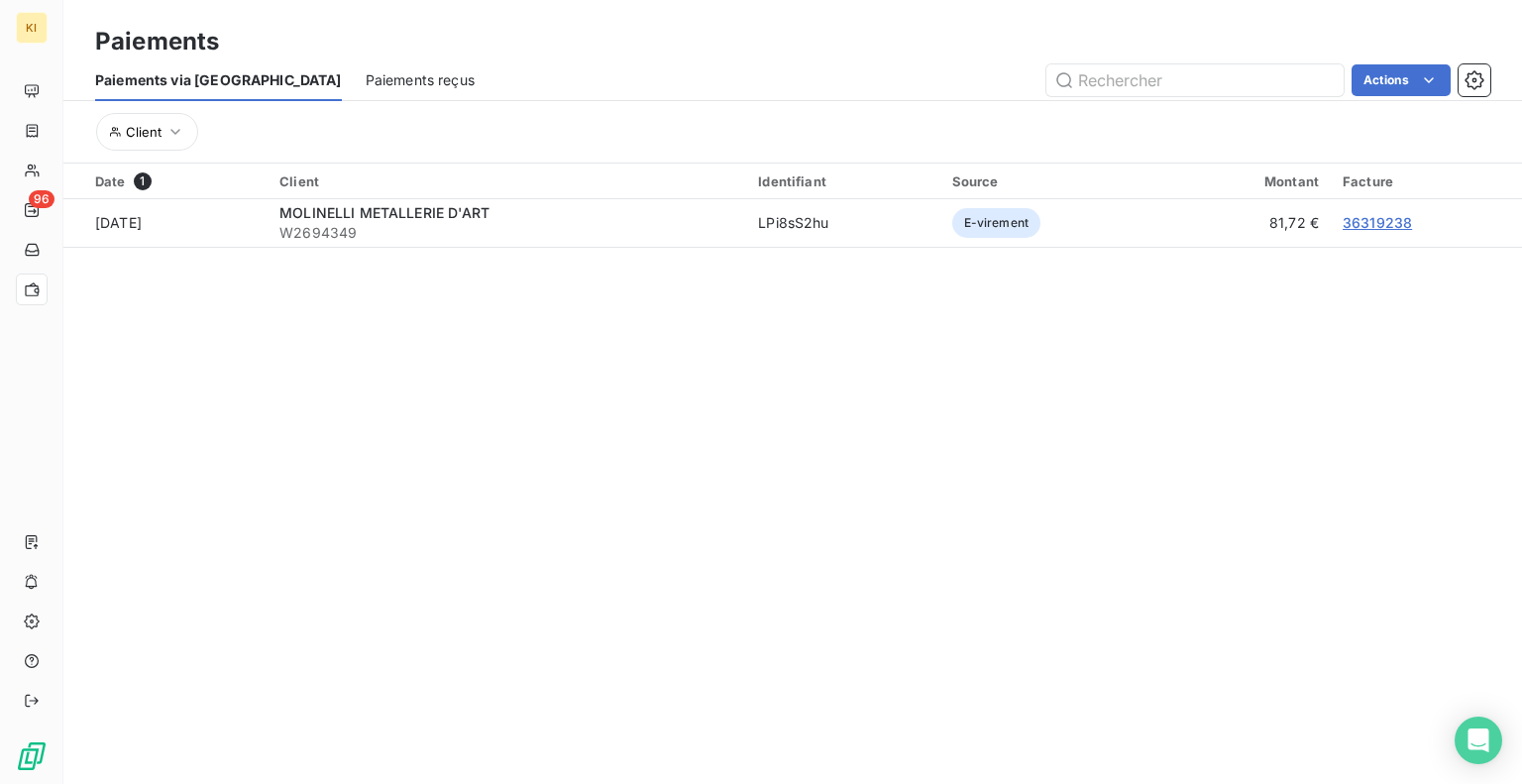
click at [366, 77] on span "Paiements reçus" at bounding box center [420, 80] width 109 height 20
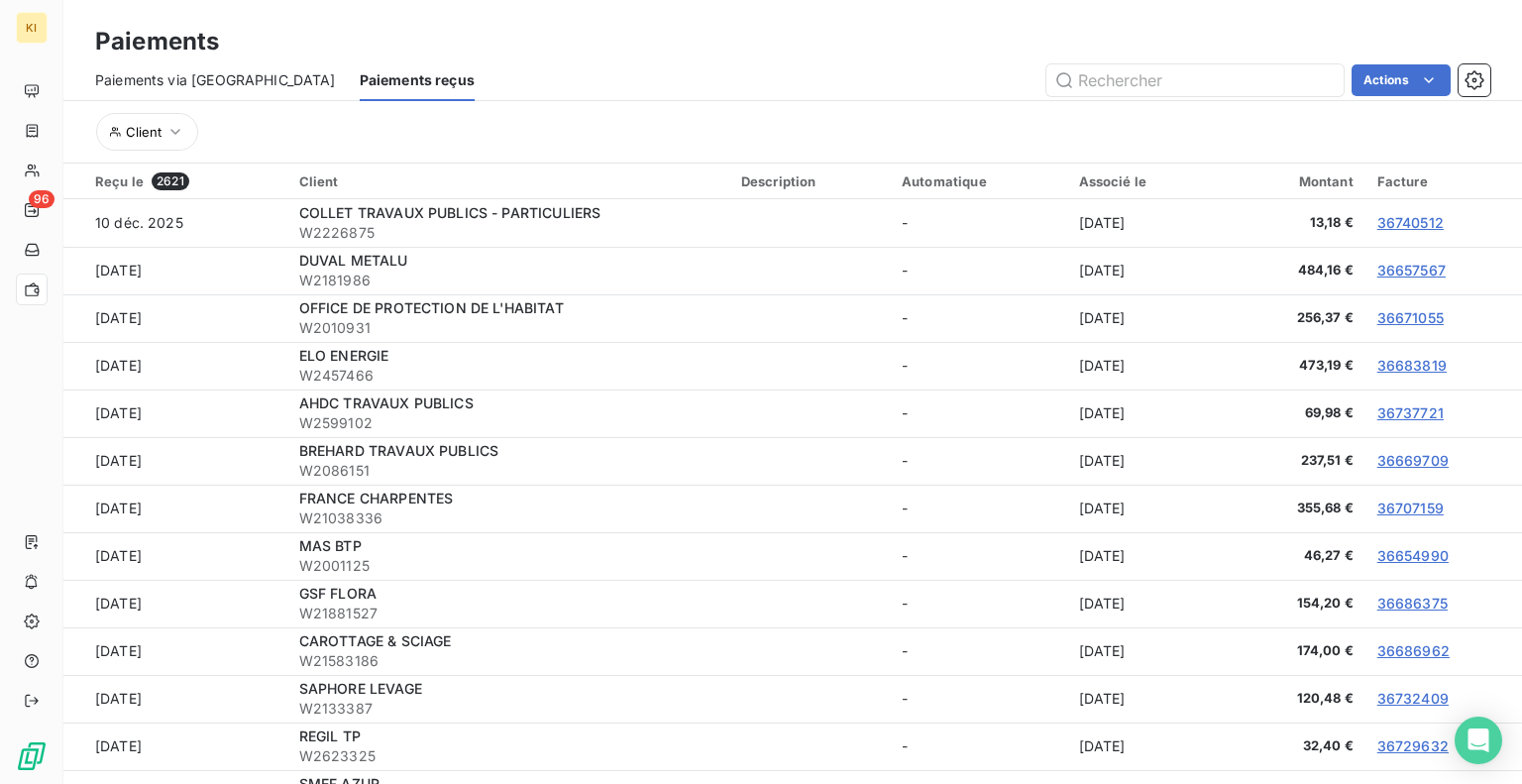
click at [151, 81] on span "Paiements via [GEOGRAPHIC_DATA]" at bounding box center [215, 80] width 241 height 20
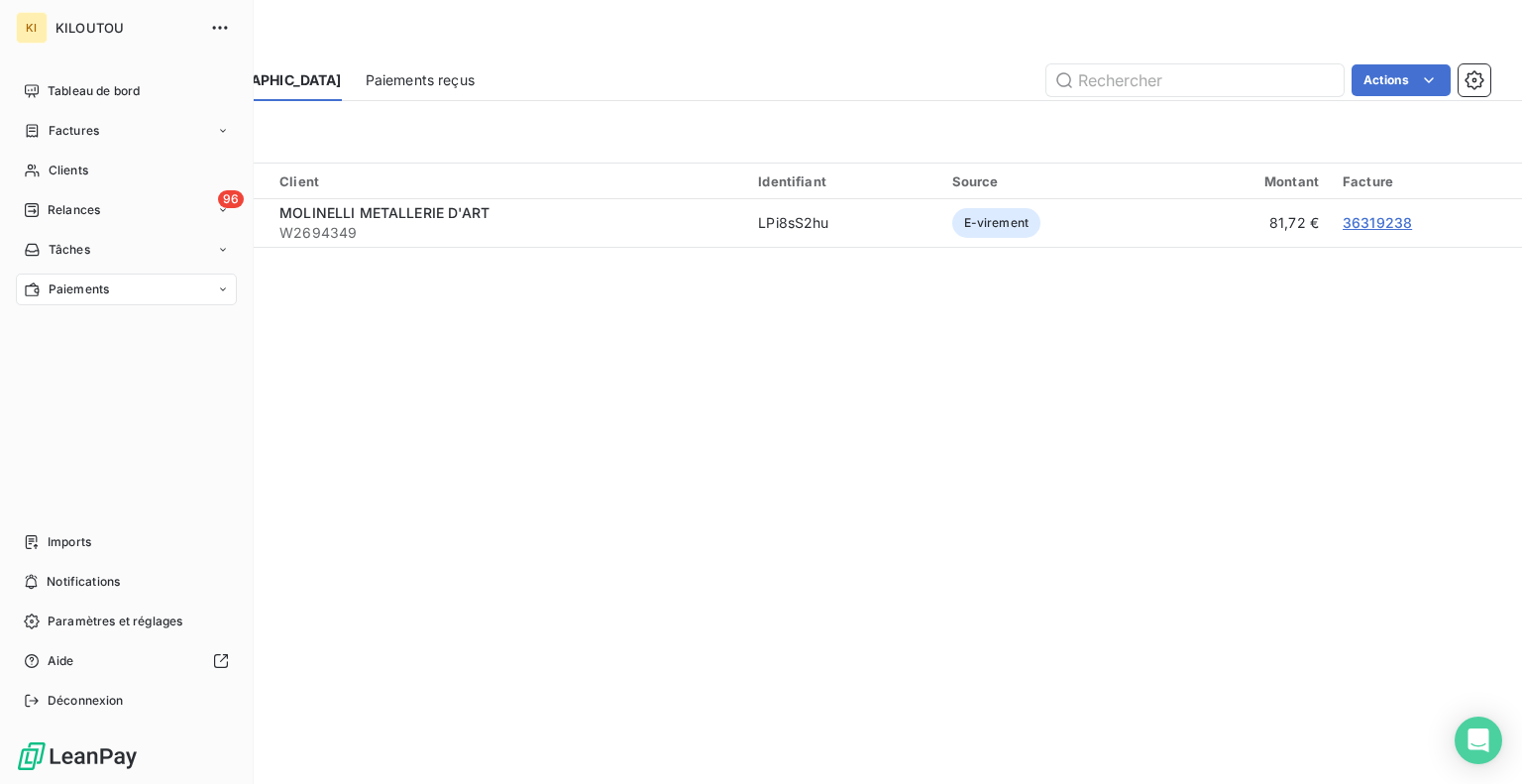
click at [91, 31] on span "KILOUTOU" at bounding box center [127, 28] width 143 height 16
click at [98, 96] on span "Tableau de bord" at bounding box center [93, 91] width 92 height 18
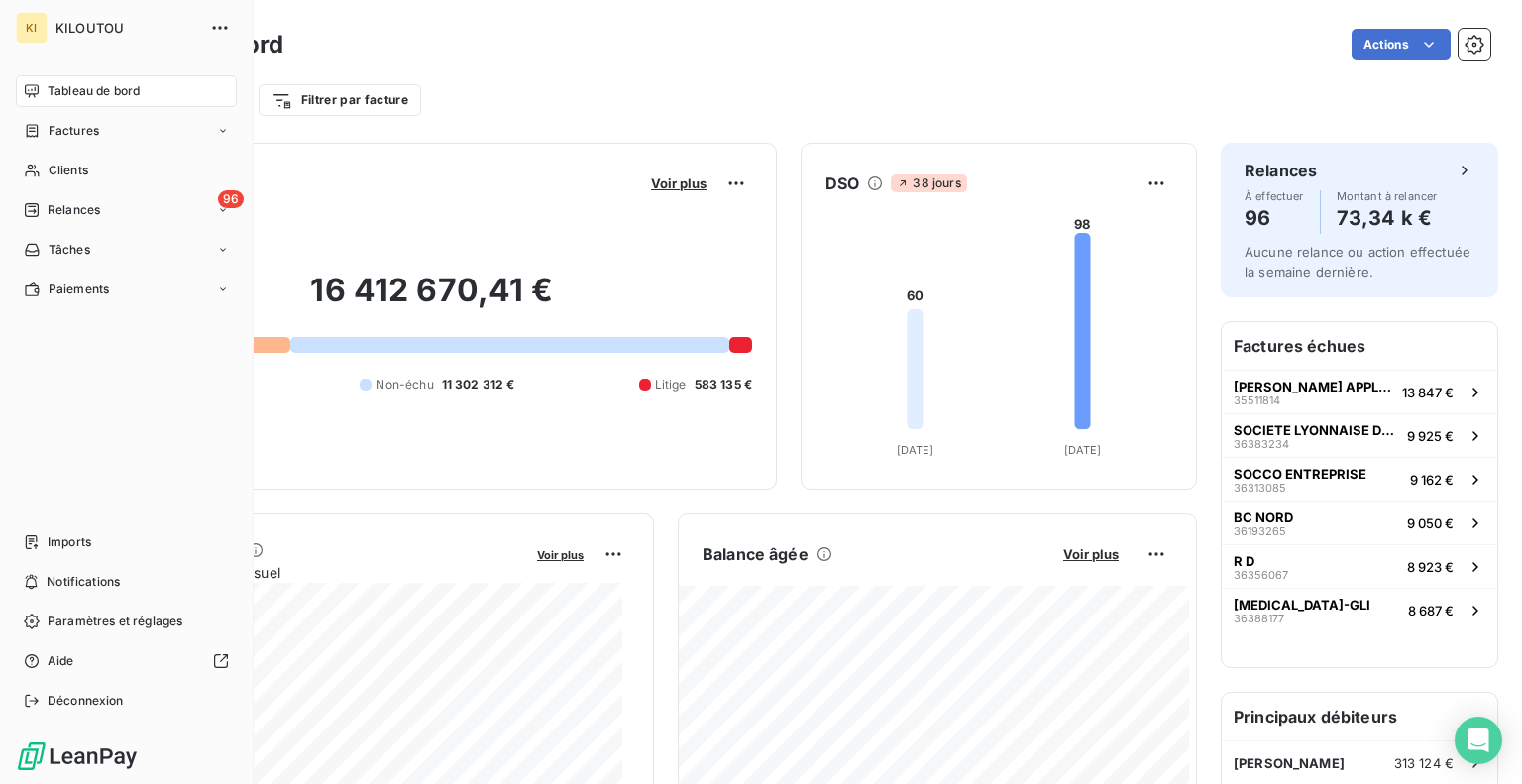
click at [123, 423] on div "Tableau de bord Factures Clients 96 Relances Tâches Paiements Imports Notificat…" at bounding box center [126, 395] width 221 height 641
click at [91, 388] on div "Tableau de bord Factures Clients 96 Relances Tâches Paiements Imports Notificat…" at bounding box center [126, 395] width 221 height 641
